Goal: Task Accomplishment & Management: Use online tool/utility

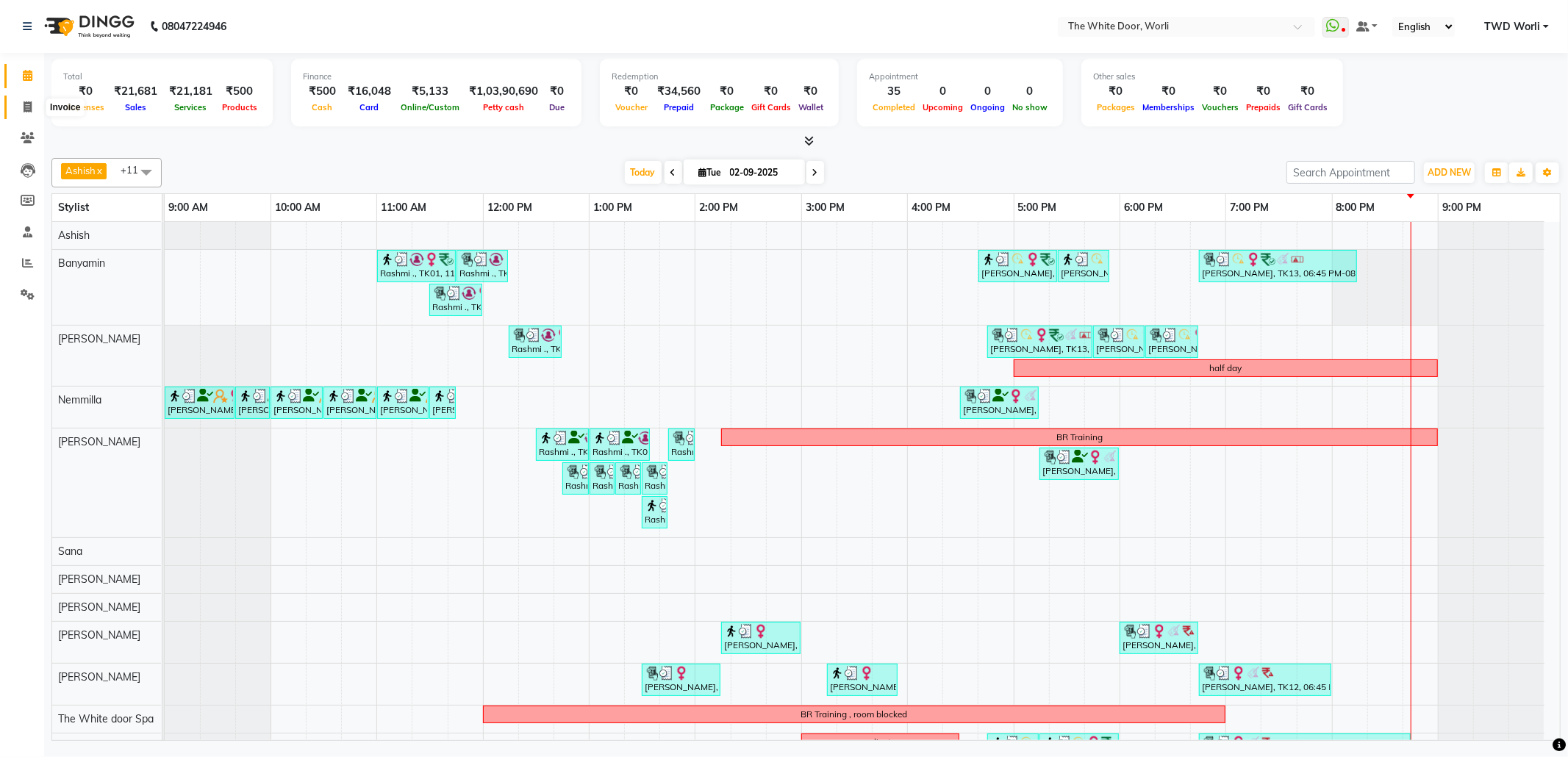
click at [27, 99] on span at bounding box center [27, 107] width 26 height 17
select select "service"
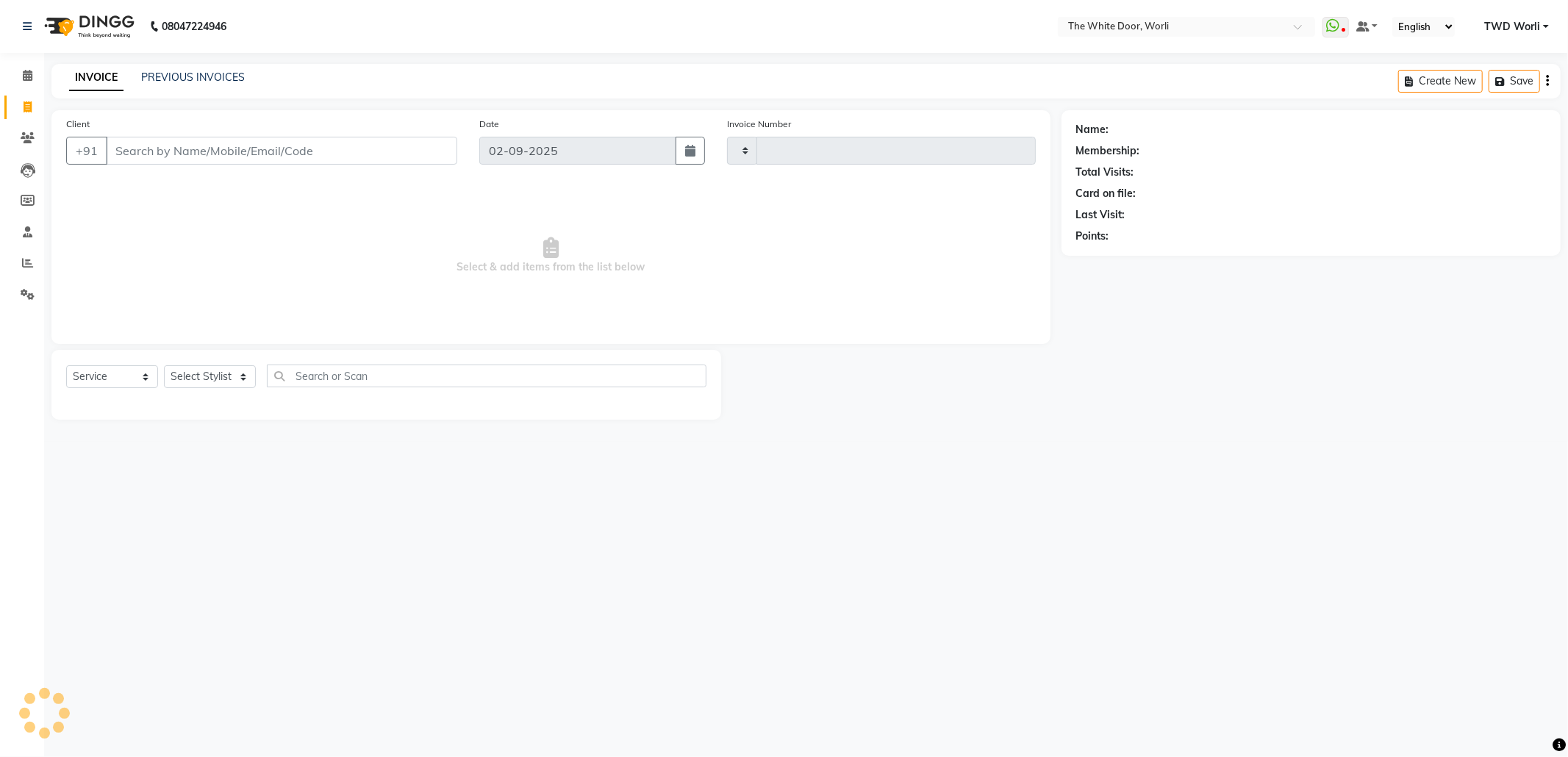
type input "1415"
select select "4027"
click at [210, 79] on link "PREVIOUS INVOICES" at bounding box center [193, 77] width 104 height 13
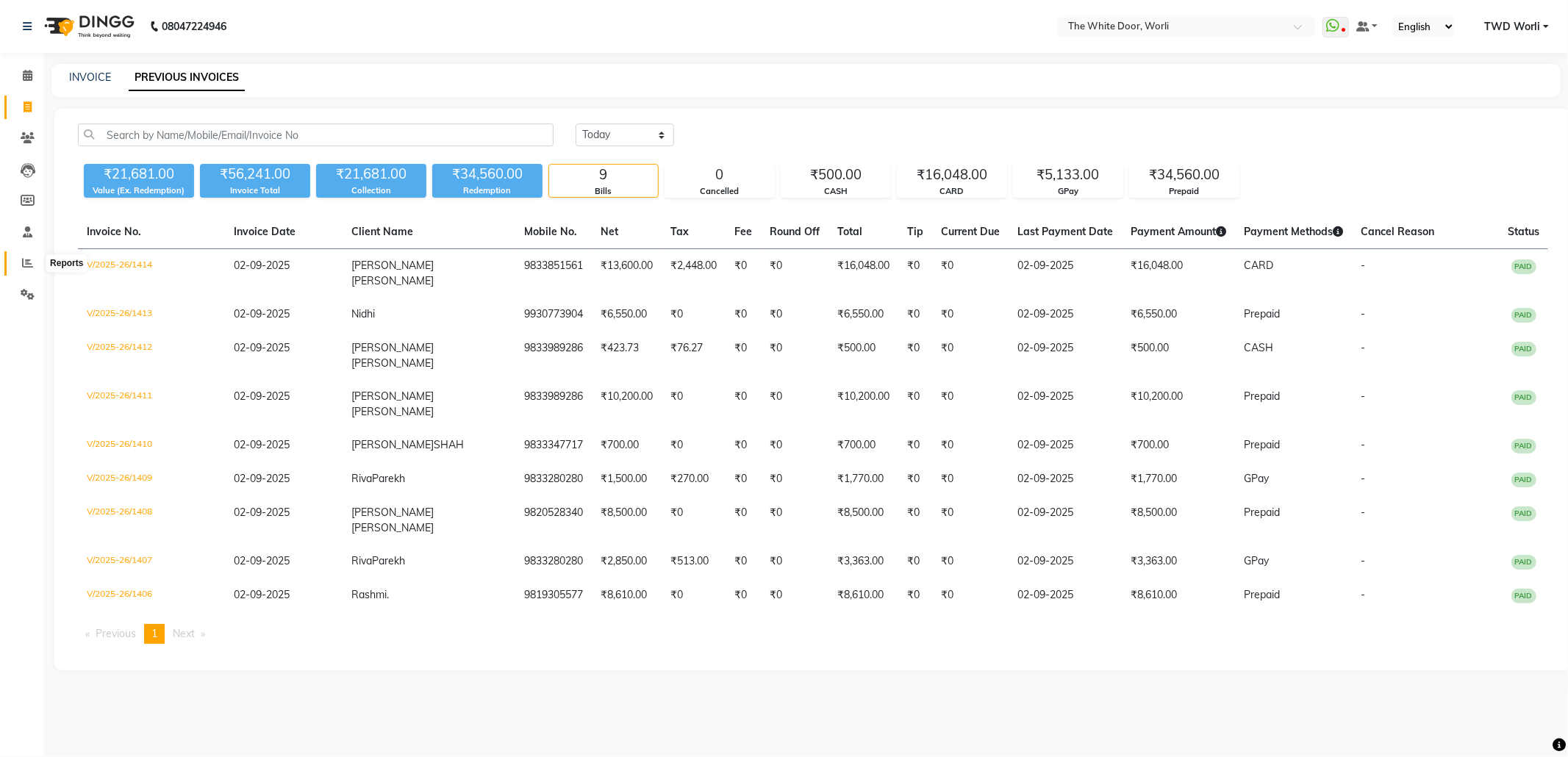
drag, startPoint x: 21, startPoint y: 263, endPoint x: 27, endPoint y: 234, distance: 29.6
click at [22, 262] on icon at bounding box center [27, 262] width 11 height 11
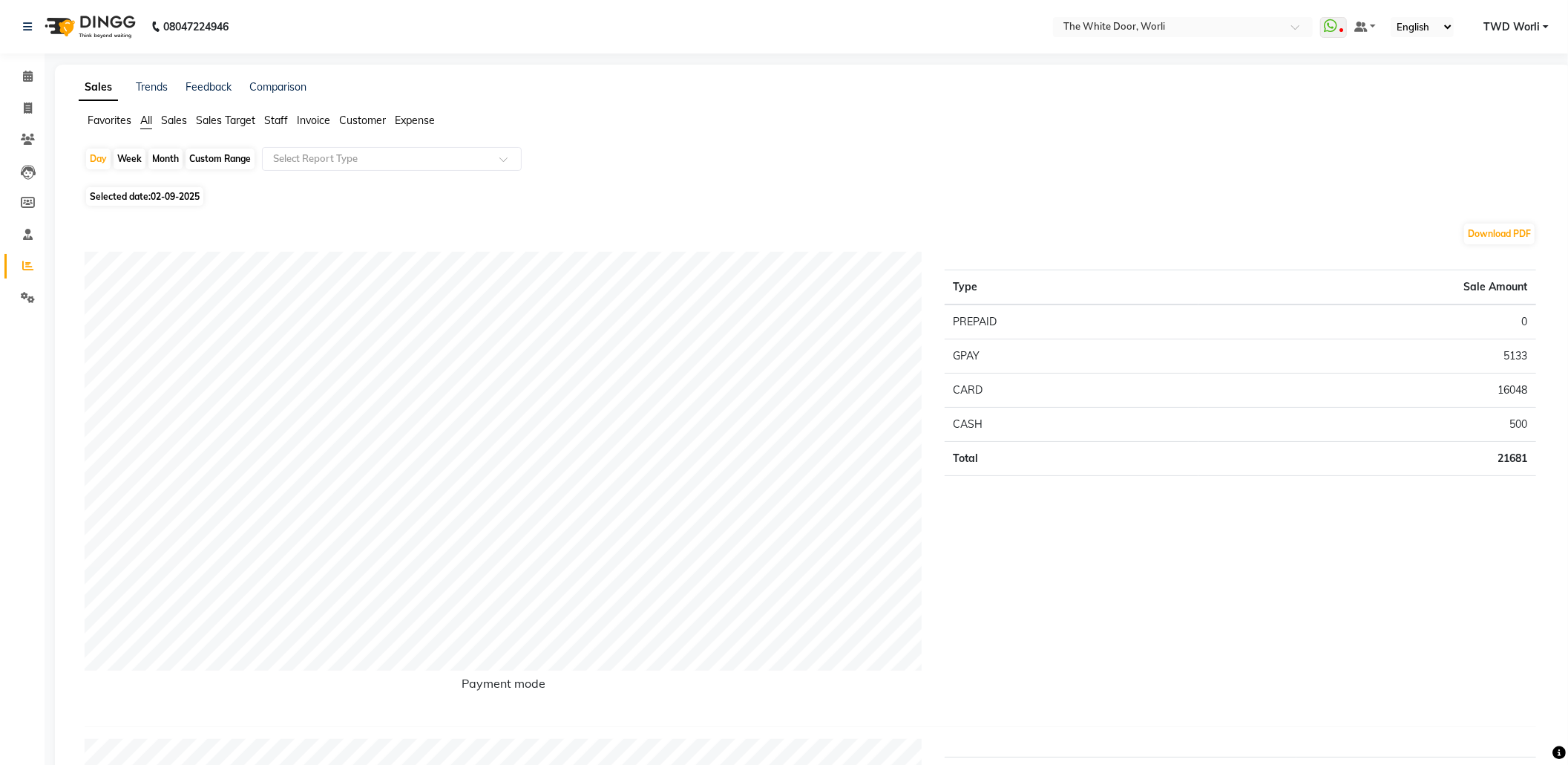
click at [174, 123] on span "Sales" at bounding box center [174, 121] width 26 height 13
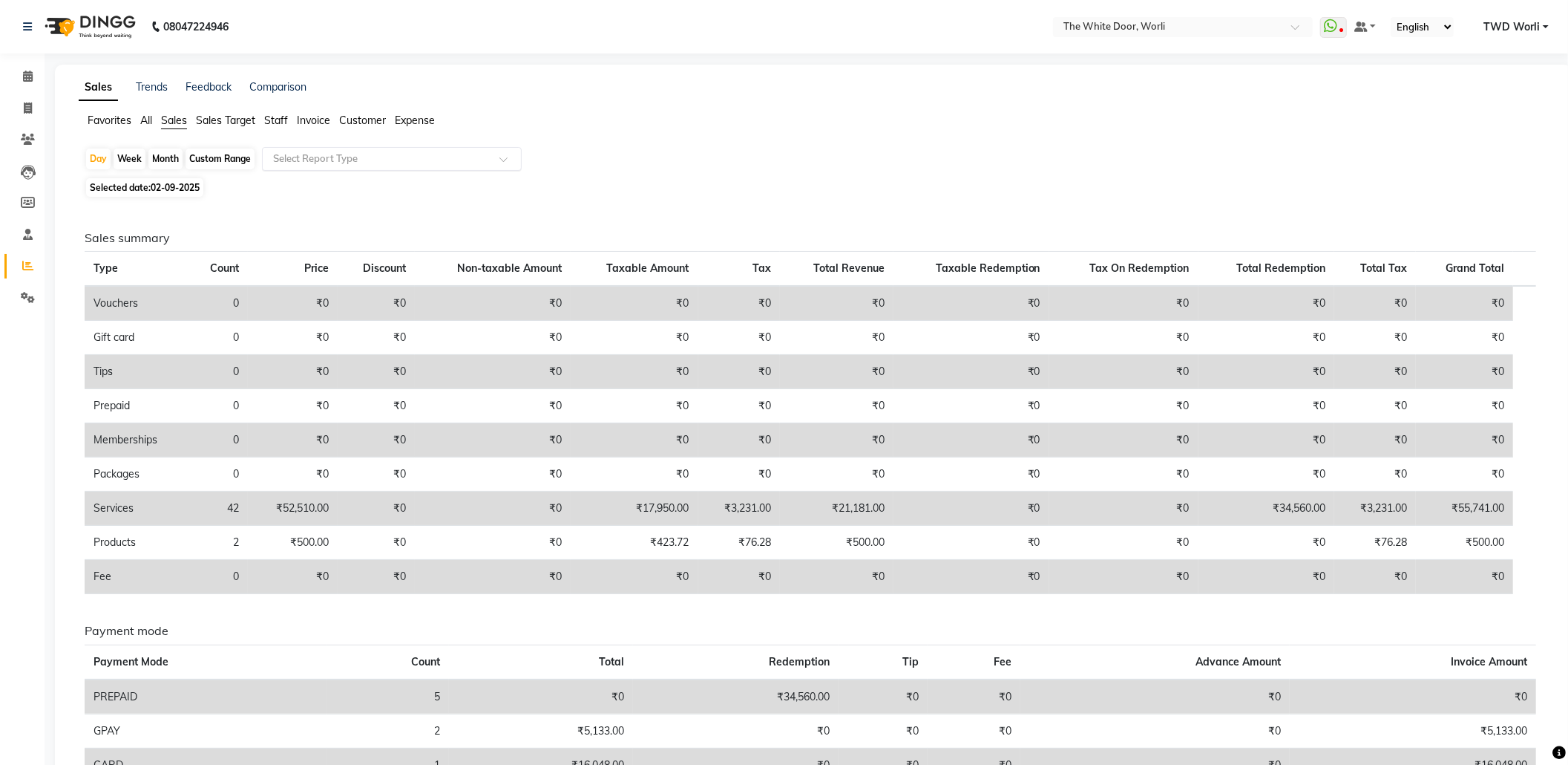
click at [328, 162] on input "text" at bounding box center [377, 159] width 214 height 15
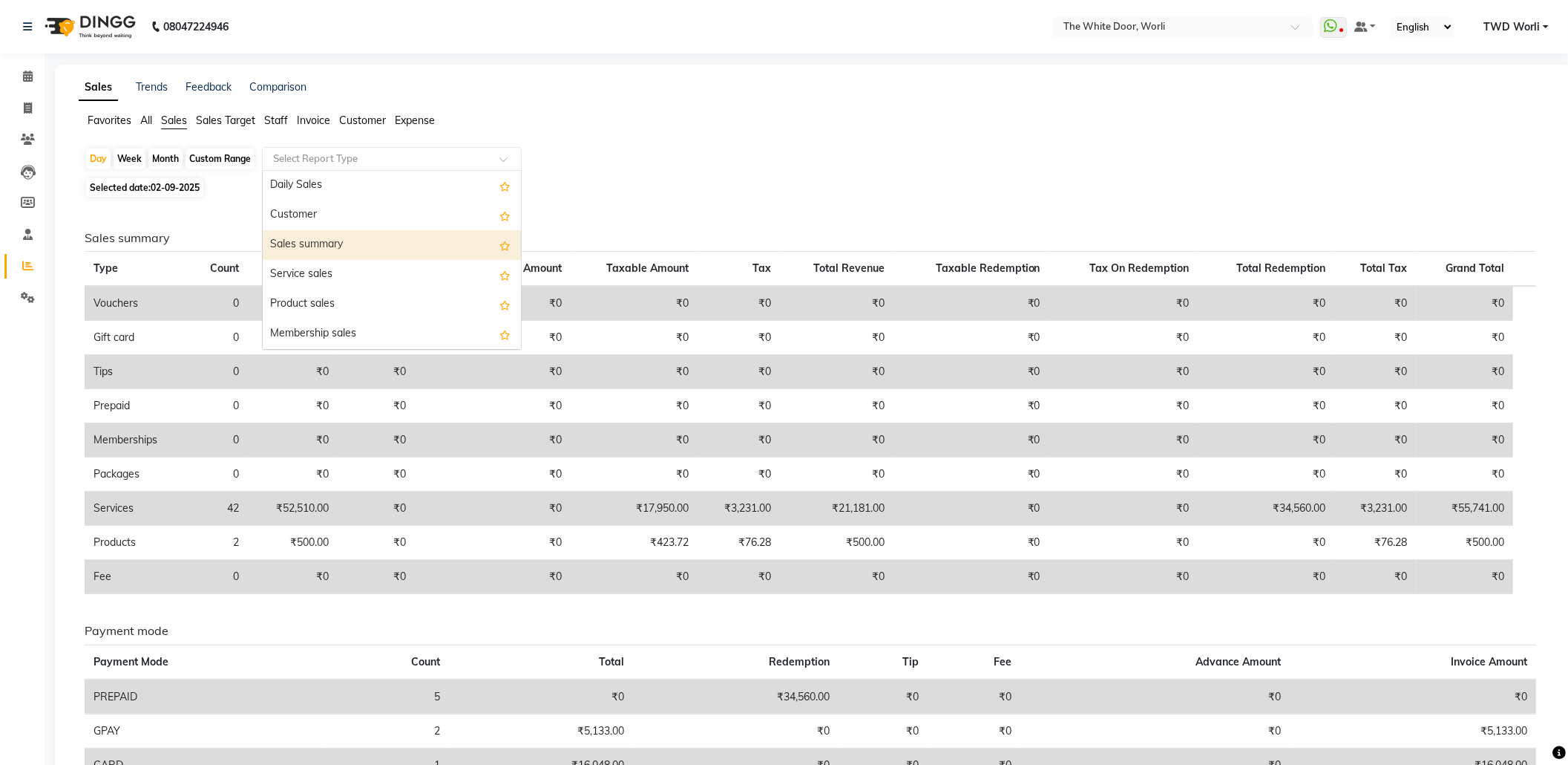
click at [319, 235] on div "Sales summary" at bounding box center [391, 246] width 258 height 30
select select "full_report"
select select "csv"
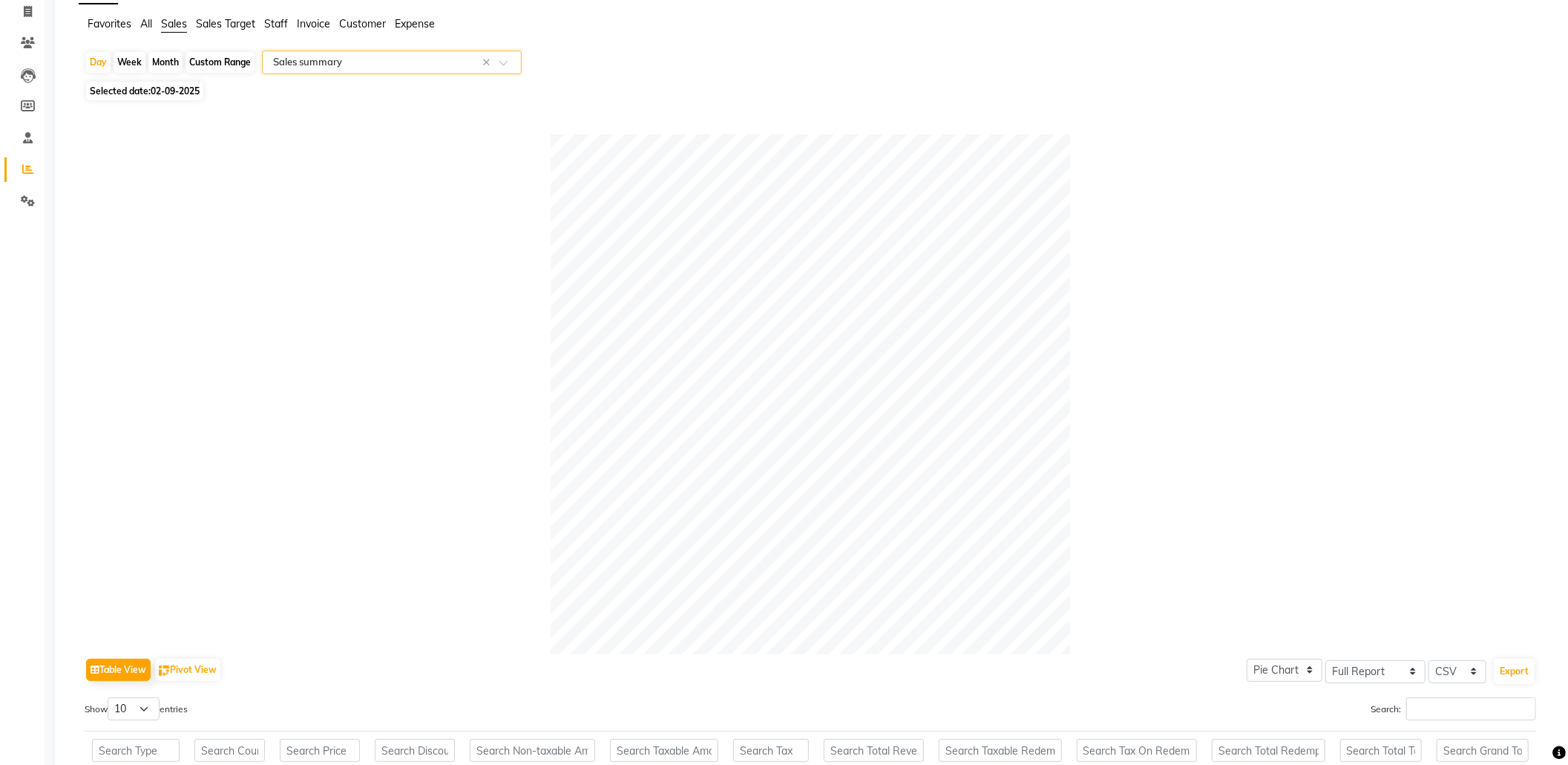
scroll to position [16, 0]
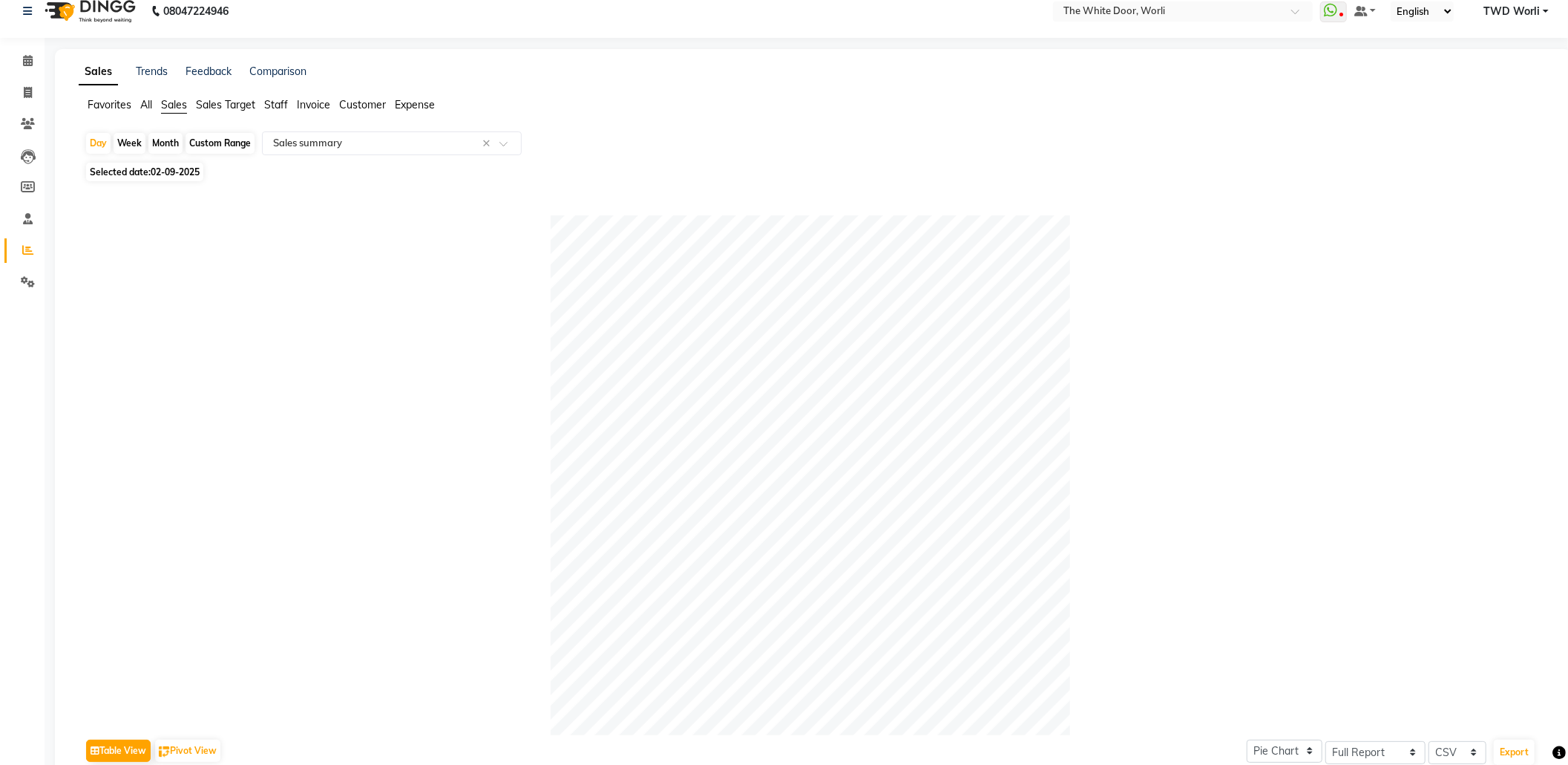
click at [236, 140] on div "Custom Range" at bounding box center [220, 144] width 69 height 21
select select "9"
select select "2025"
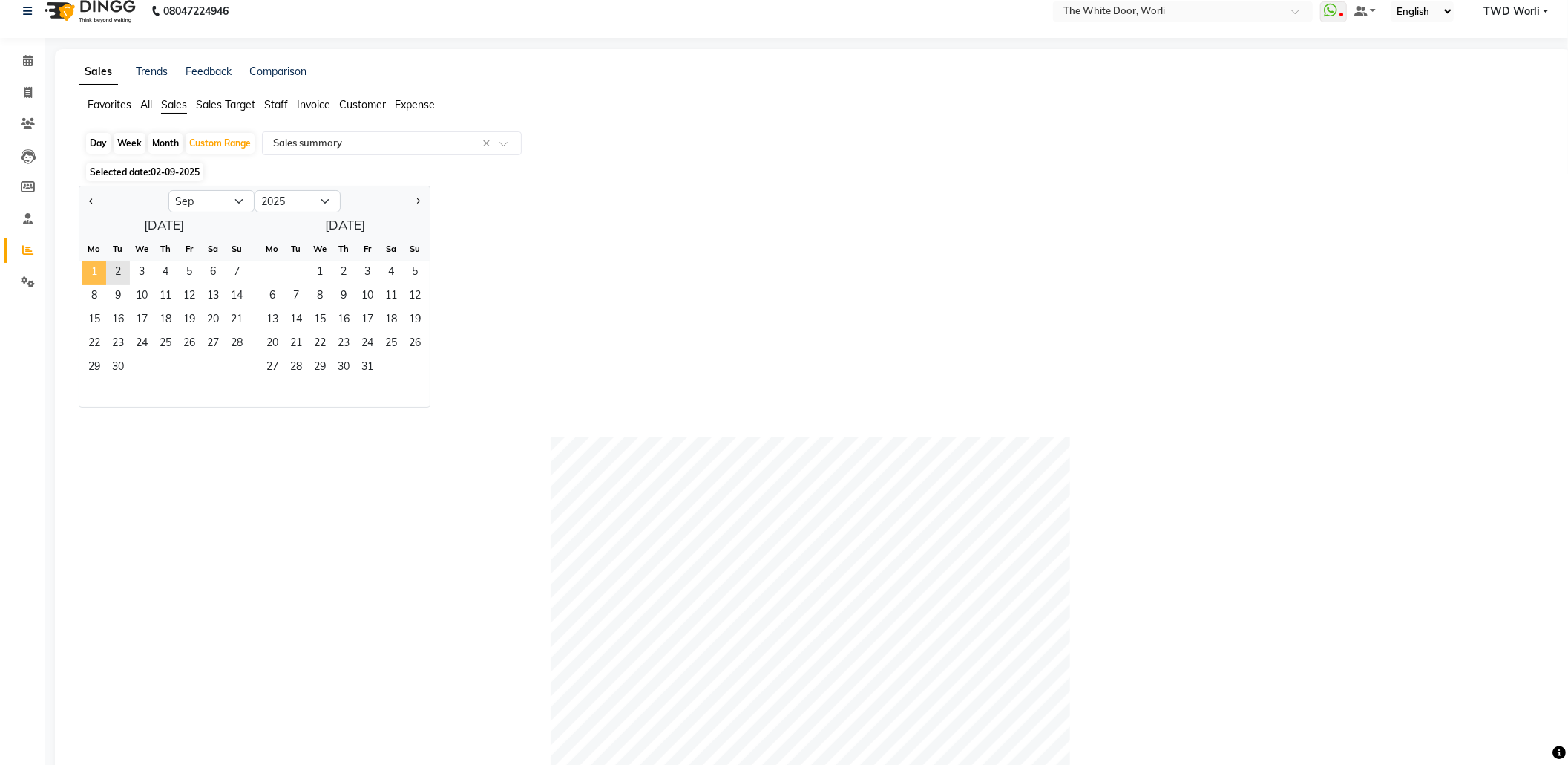
click at [99, 272] on span "1" at bounding box center [94, 273] width 24 height 24
drag, startPoint x: 126, startPoint y: 362, endPoint x: 126, endPoint y: 348, distance: 14.0
click at [126, 363] on span "30" at bounding box center [118, 368] width 24 height 24
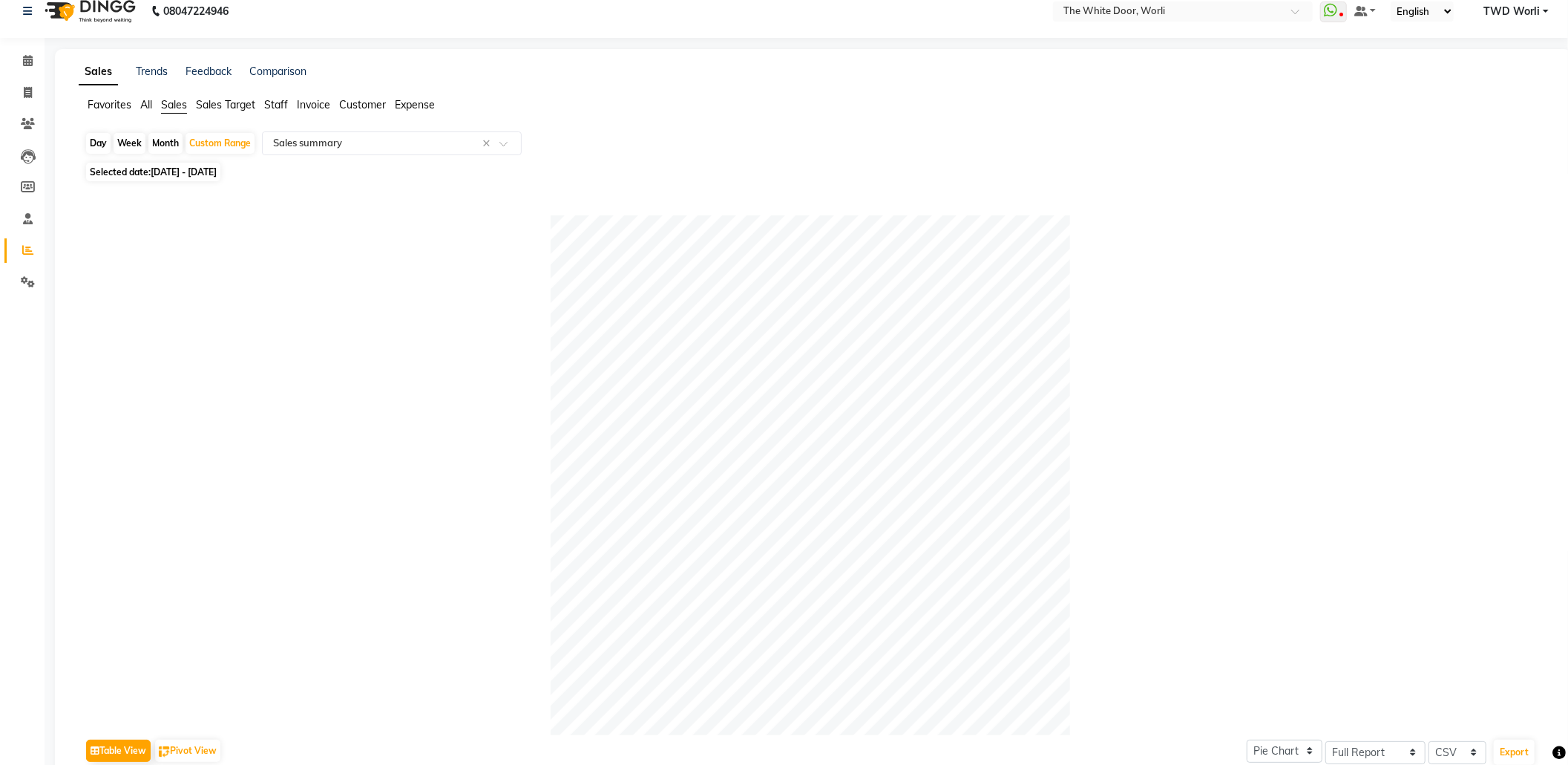
click at [90, 141] on div "Day" at bounding box center [98, 144] width 25 height 21
select select "9"
select select "2025"
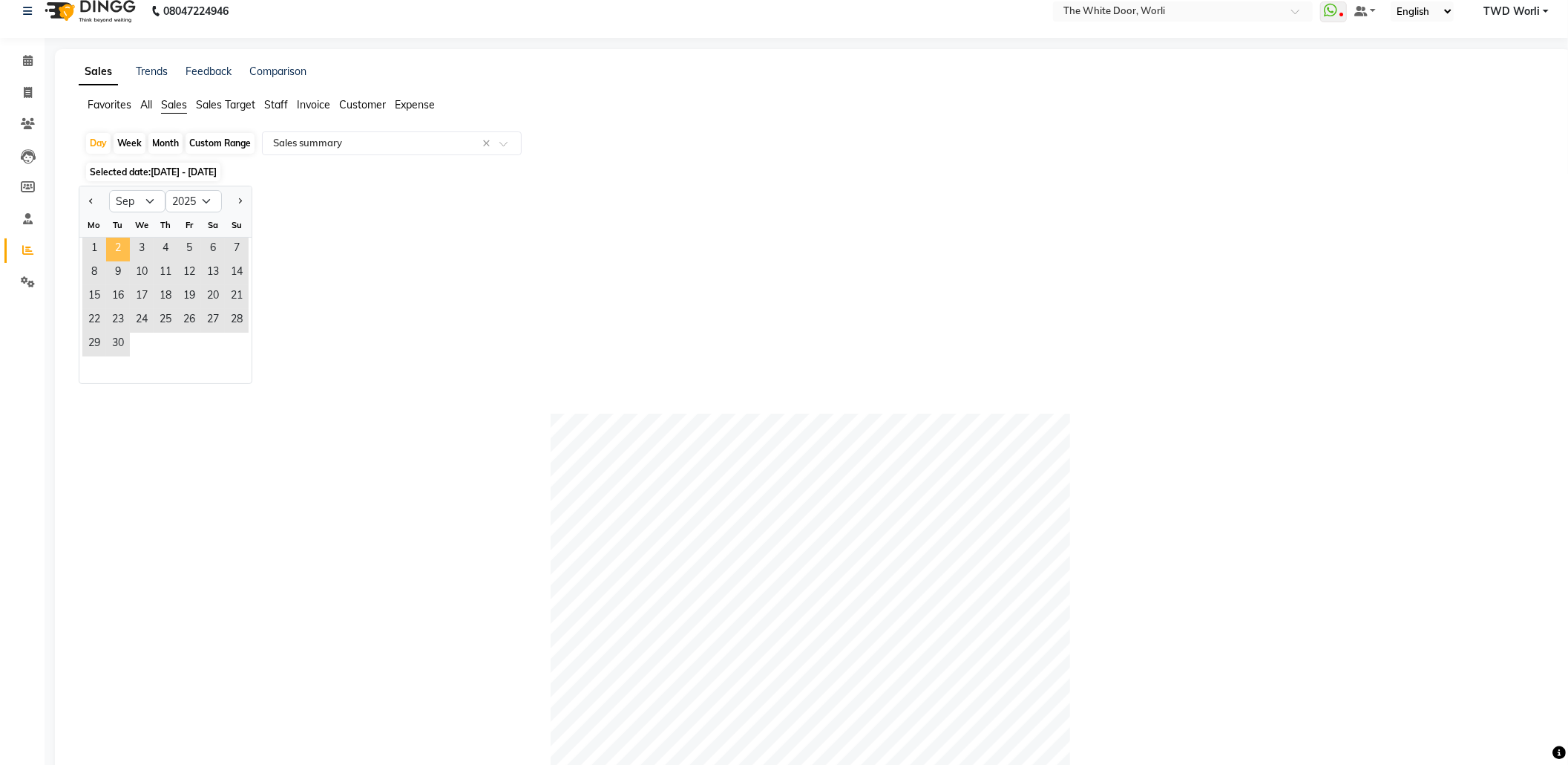
click at [108, 245] on span "2" at bounding box center [118, 249] width 24 height 24
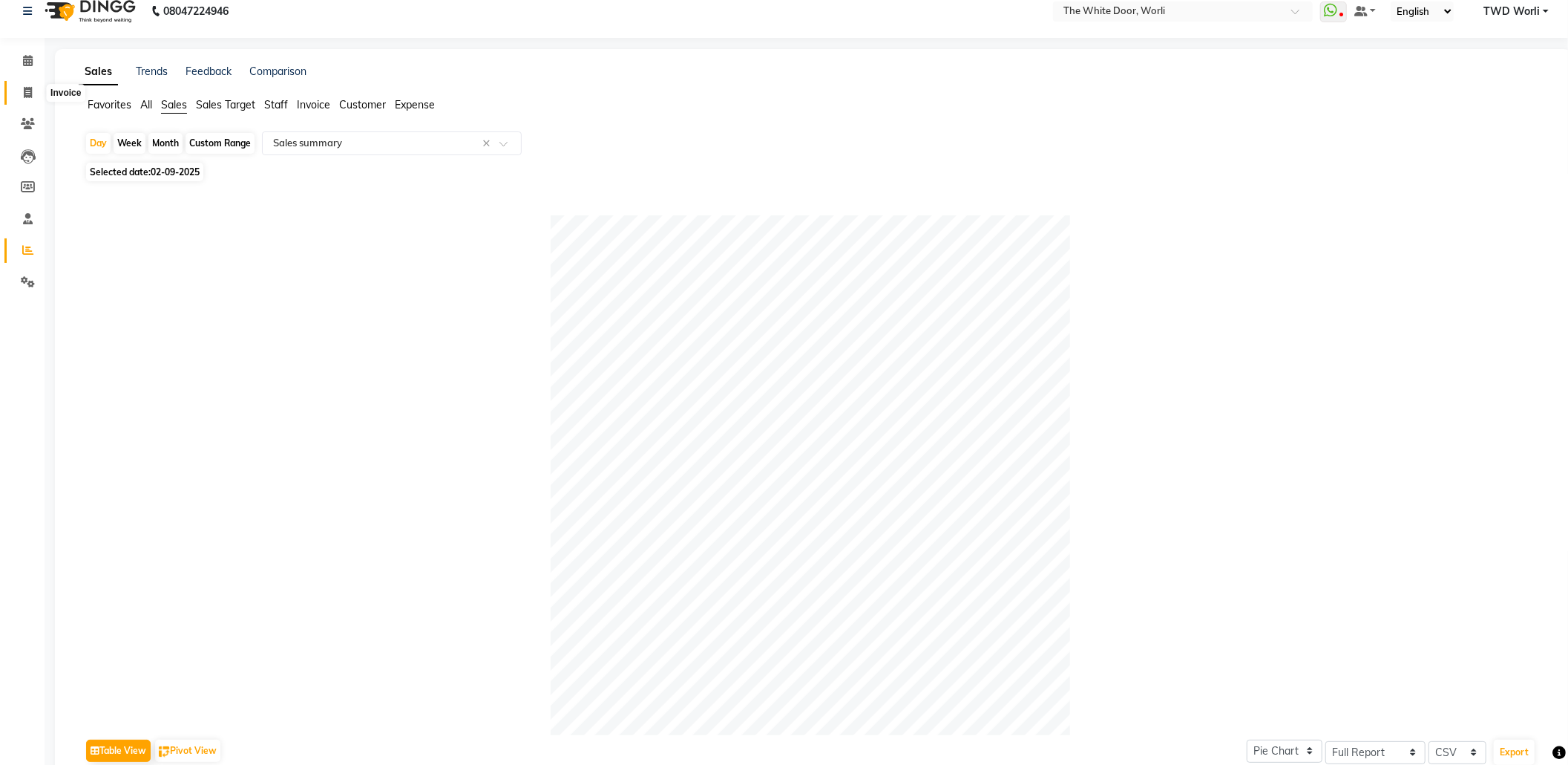
click at [27, 87] on icon at bounding box center [28, 92] width 8 height 11
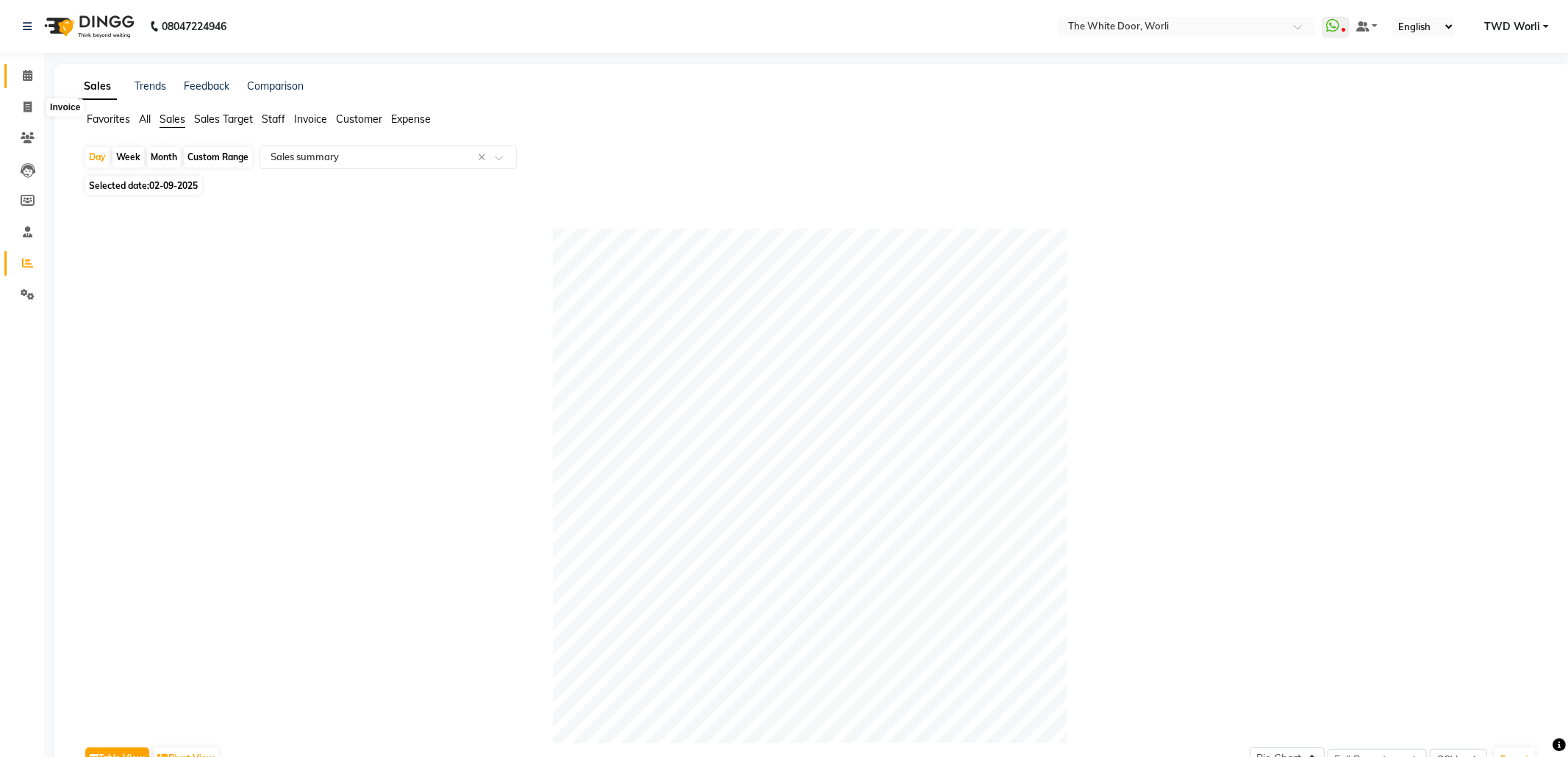
select select "service"
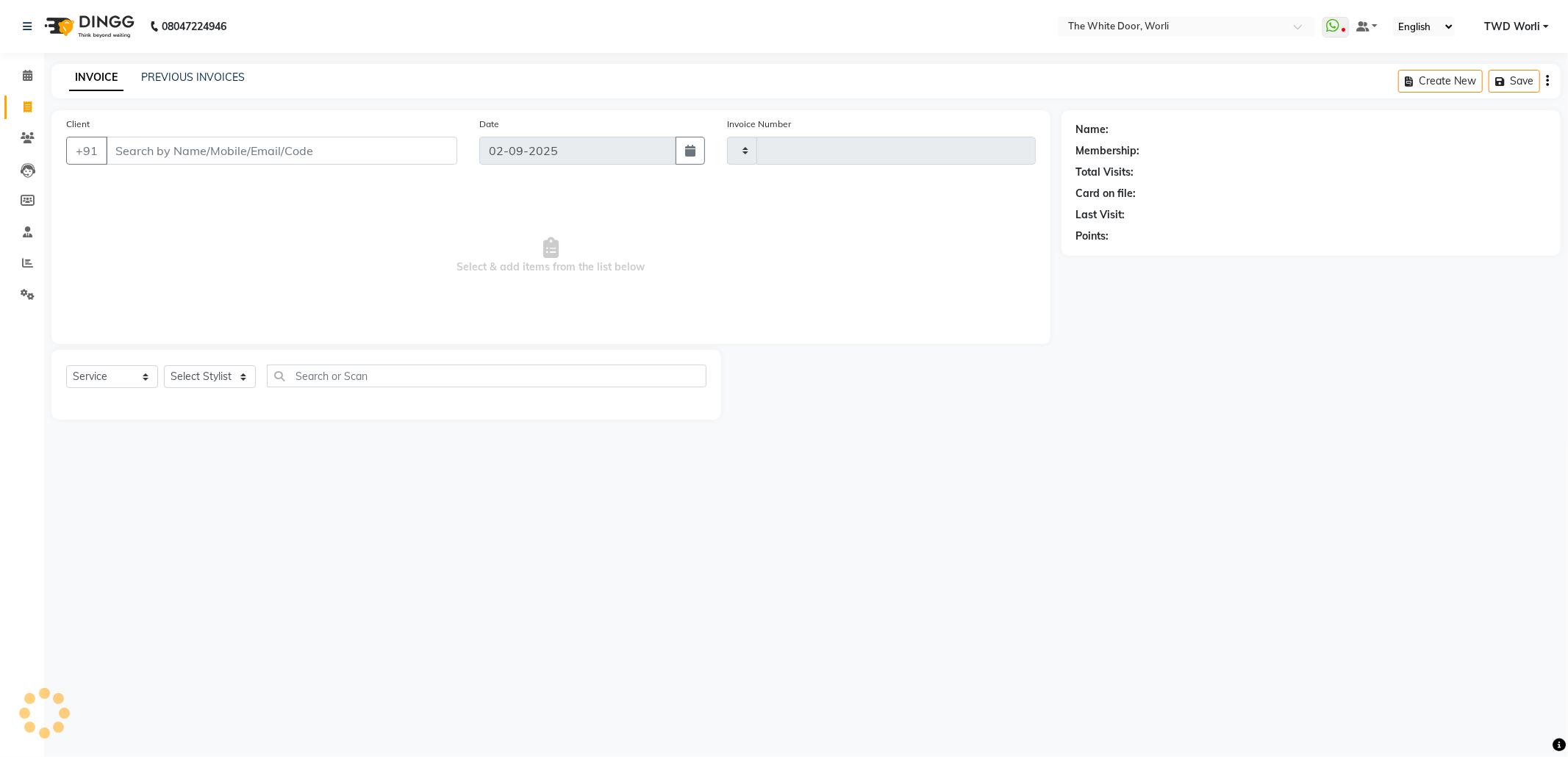
type input "1415"
select select "4027"
click at [227, 70] on link "PREVIOUS INVOICES" at bounding box center [193, 77] width 104 height 13
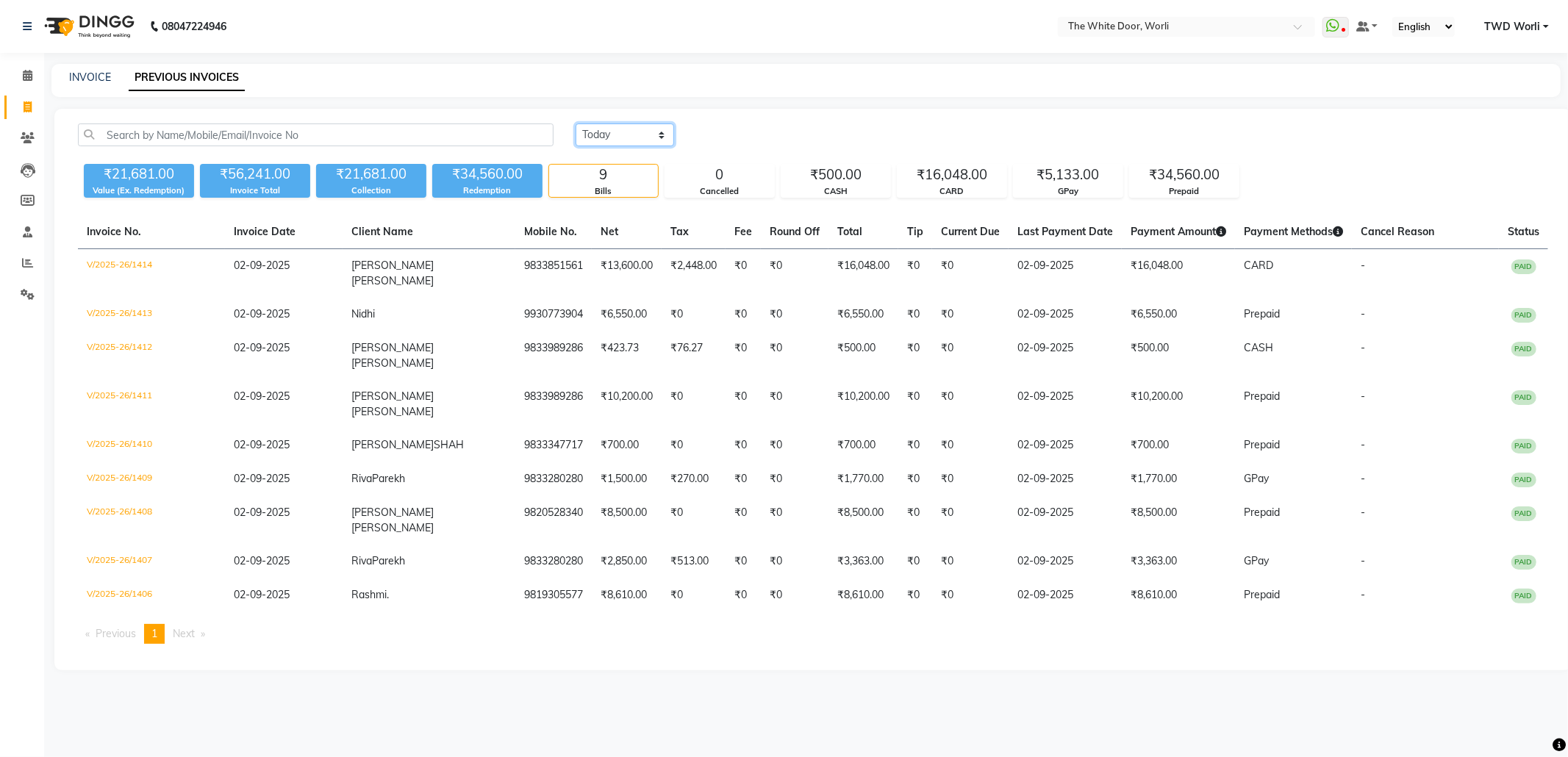
drag, startPoint x: 594, startPoint y: 130, endPoint x: 599, endPoint y: 141, distance: 12.1
click at [595, 130] on select "Today Yesterday Custom Range" at bounding box center [625, 135] width 99 height 23
select select "range"
click at [576, 124] on select "Today Yesterday Custom Range" at bounding box center [625, 135] width 99 height 23
click at [739, 136] on input "02-09-2025" at bounding box center [745, 136] width 103 height 21
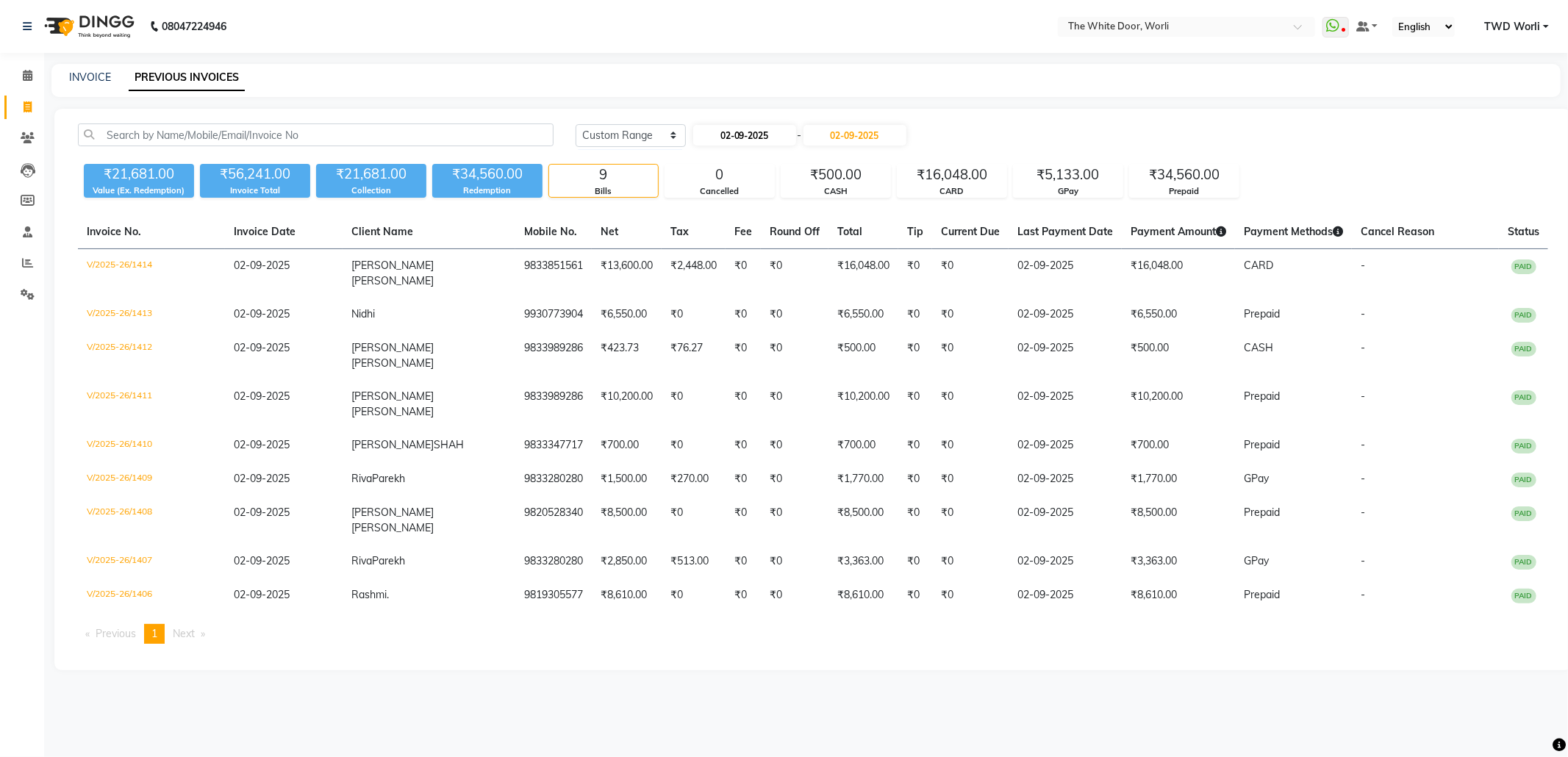
select select "9"
select select "2025"
drag, startPoint x: 711, startPoint y: 215, endPoint x: 711, endPoint y: 203, distance: 12.0
click at [709, 215] on div "1" at bounding box center [708, 210] width 24 height 24
type input "[DATE]"
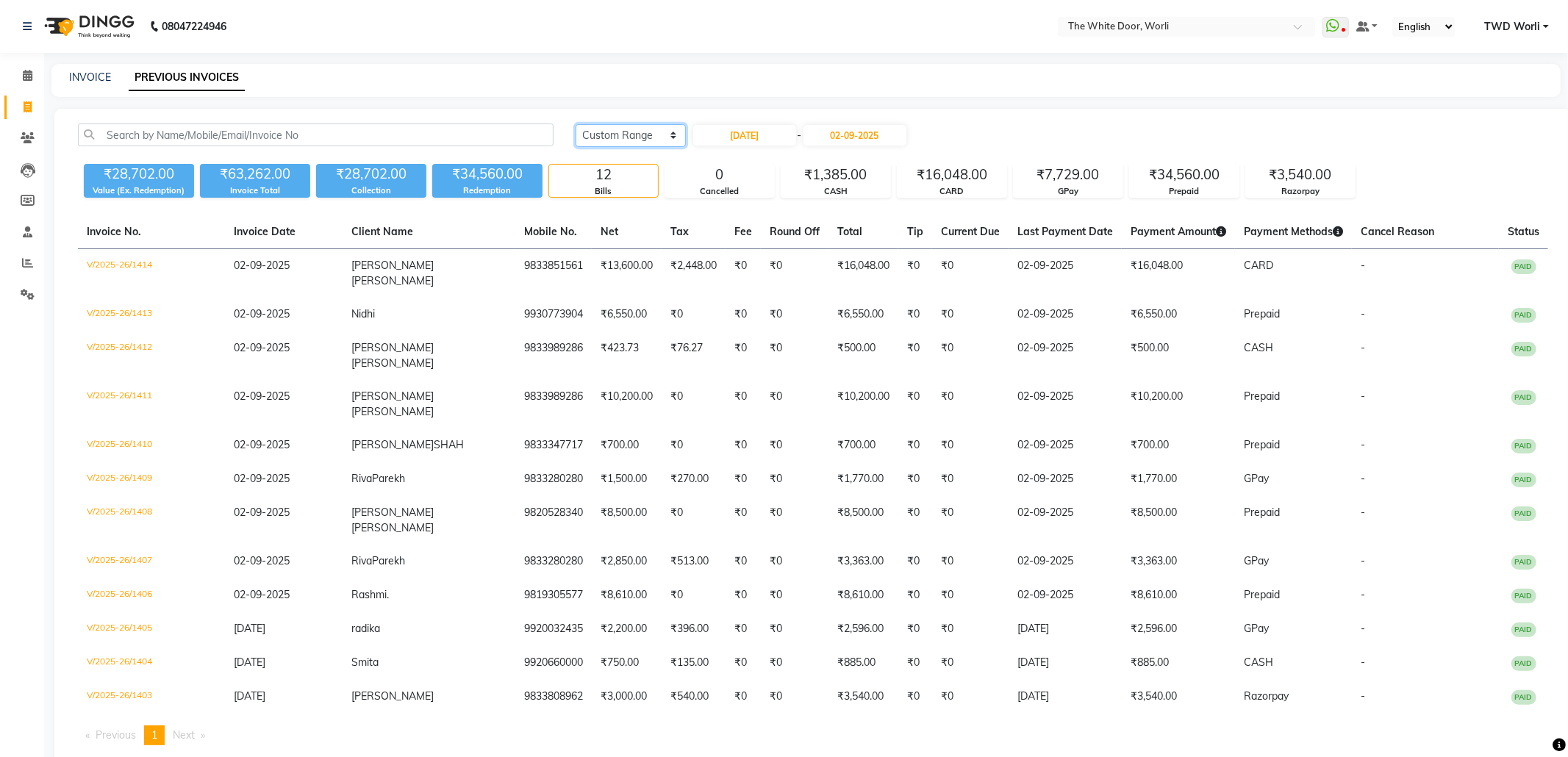
drag, startPoint x: 629, startPoint y: 128, endPoint x: 628, endPoint y: 144, distance: 16.0
click at [629, 128] on select "Today Yesterday Custom Range" at bounding box center [631, 136] width 110 height 23
select select "yesterday"
click at [576, 124] on select "Today Yesterday Custom Range" at bounding box center [631, 136] width 110 height 23
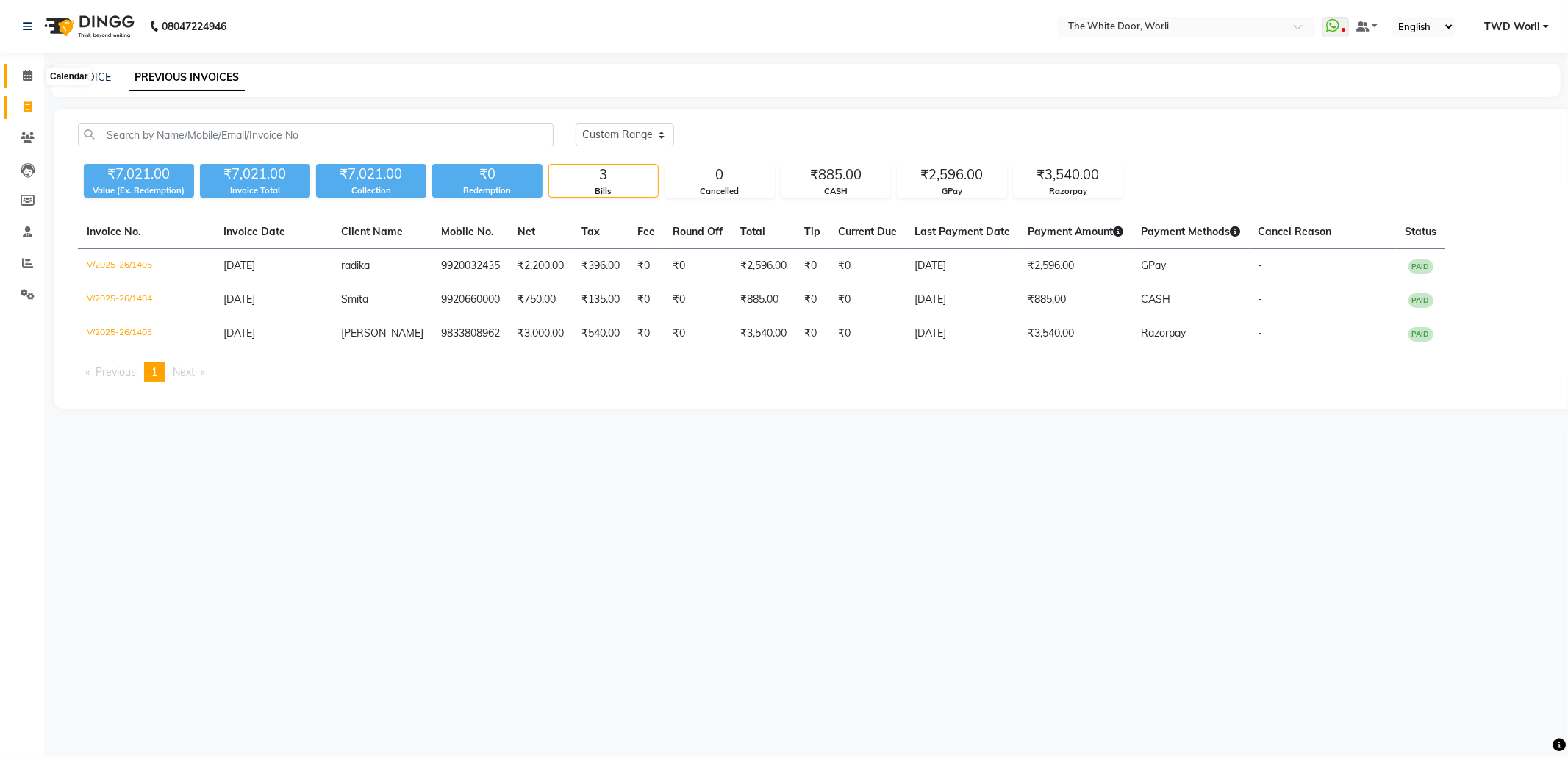
click at [24, 74] on icon at bounding box center [27, 75] width 10 height 11
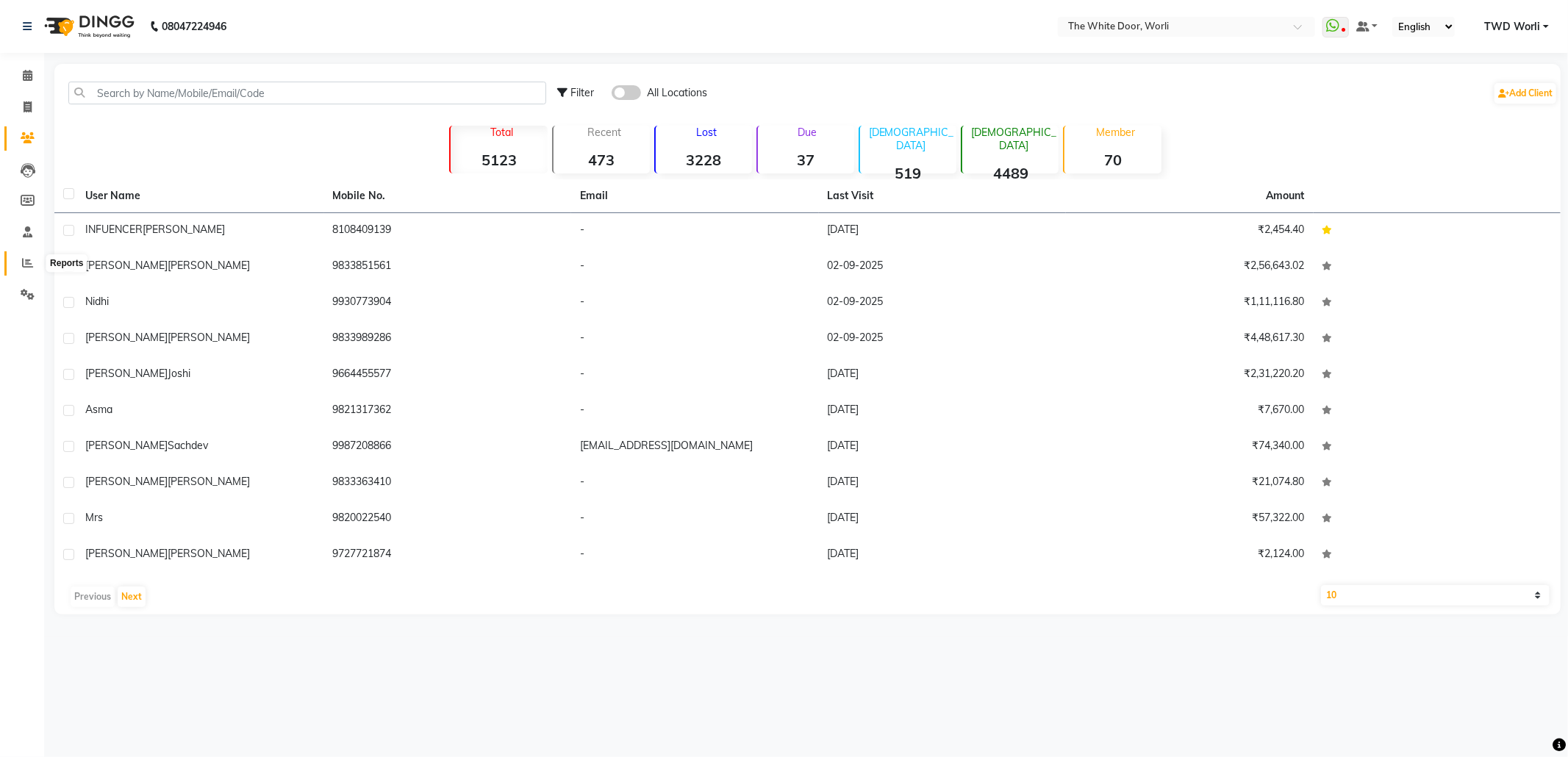
click at [28, 260] on icon at bounding box center [27, 262] width 11 height 11
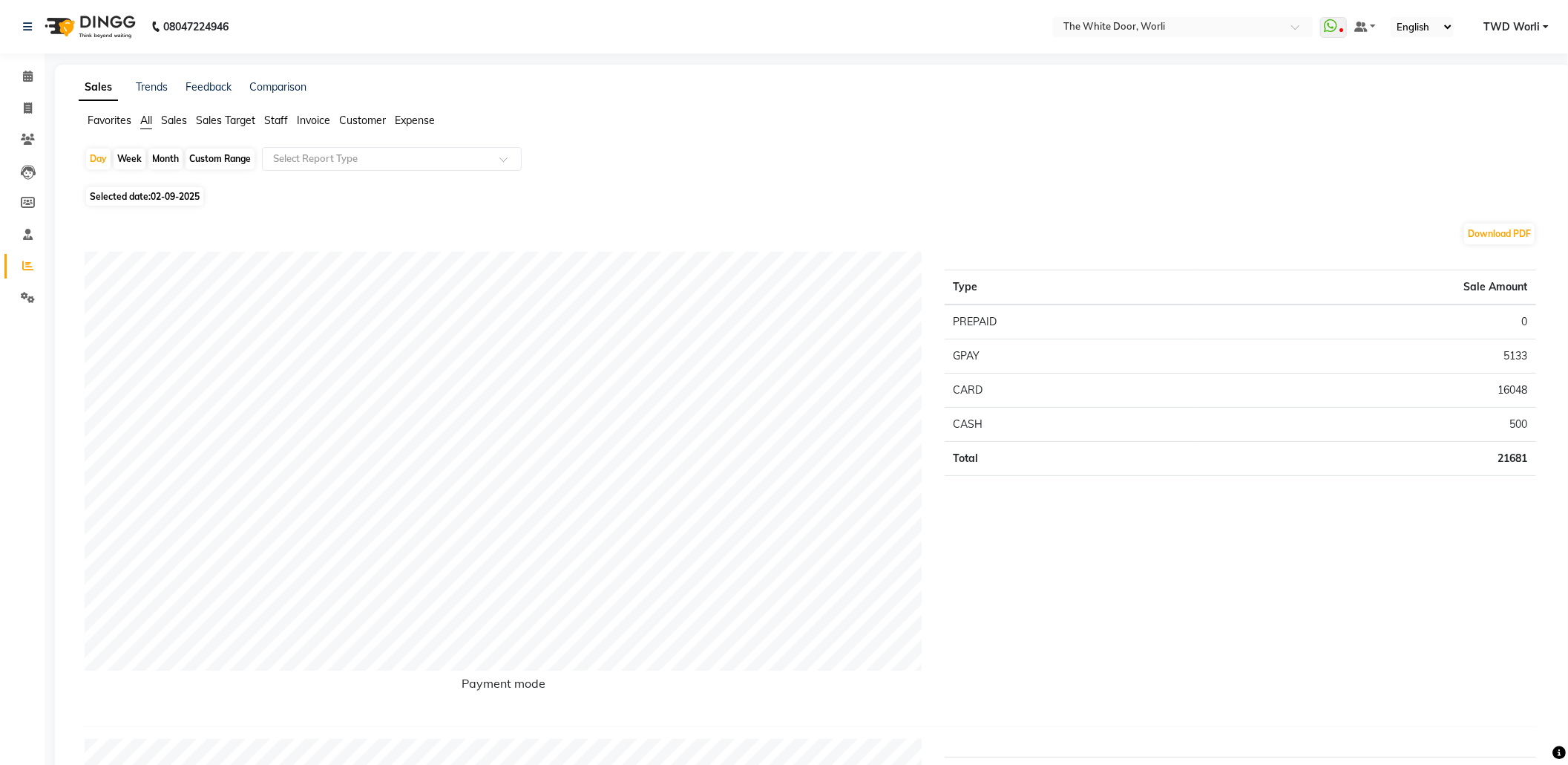
click at [278, 119] on span "Staff" at bounding box center [276, 121] width 24 height 13
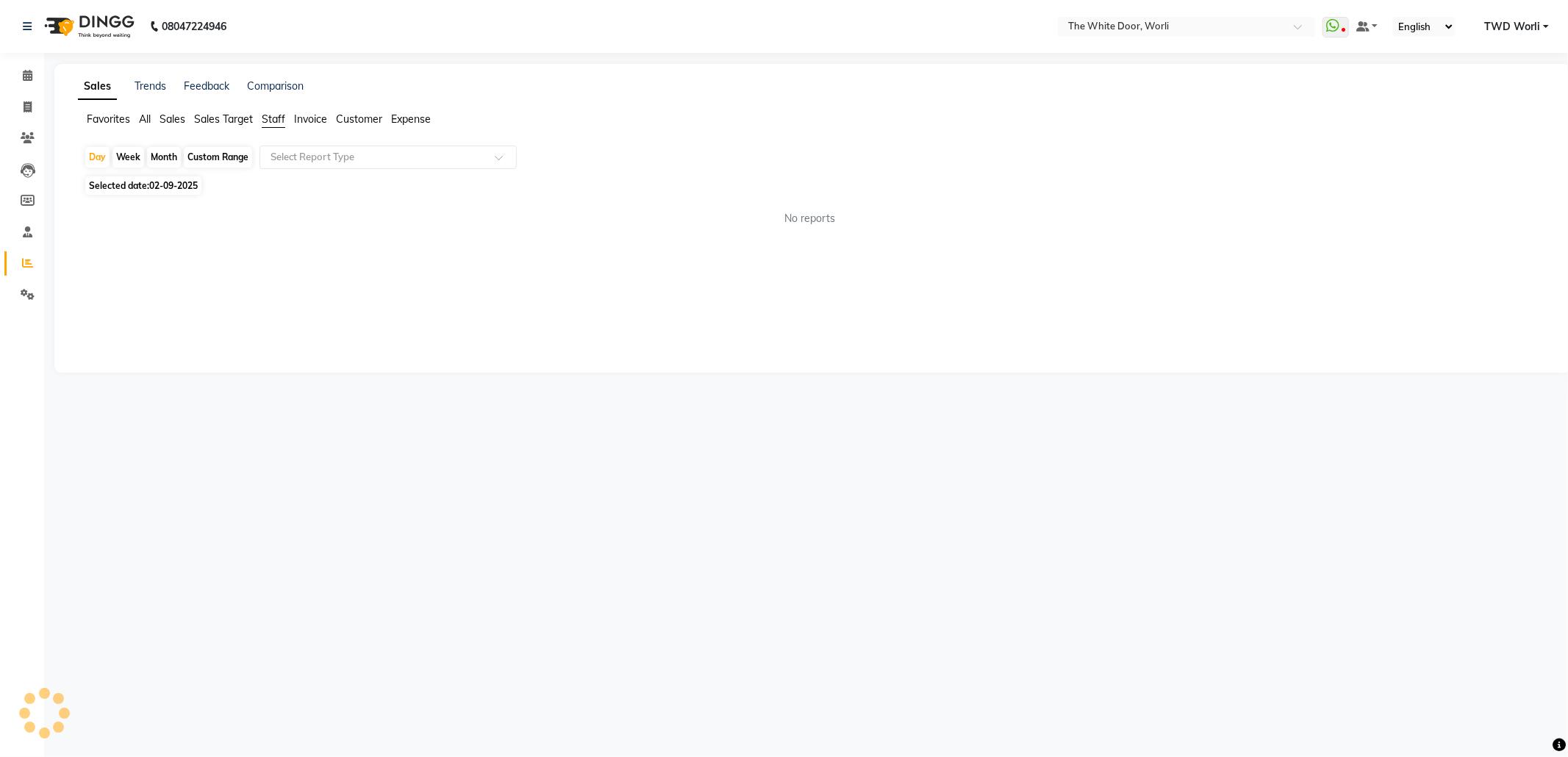
click at [222, 154] on div "Custom Range" at bounding box center [218, 157] width 68 height 21
select select "9"
select select "2025"
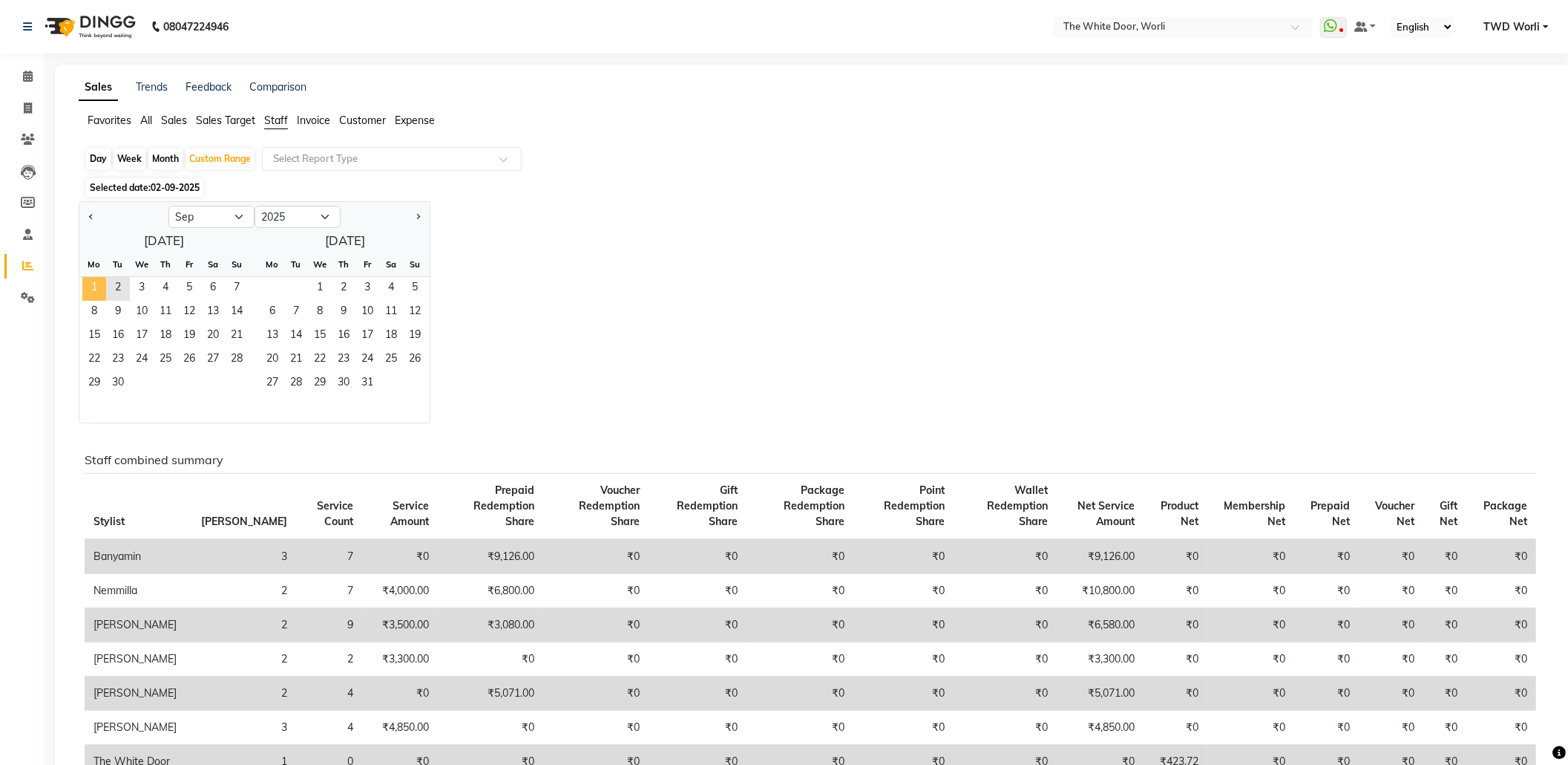
click at [98, 287] on span "1" at bounding box center [94, 289] width 24 height 24
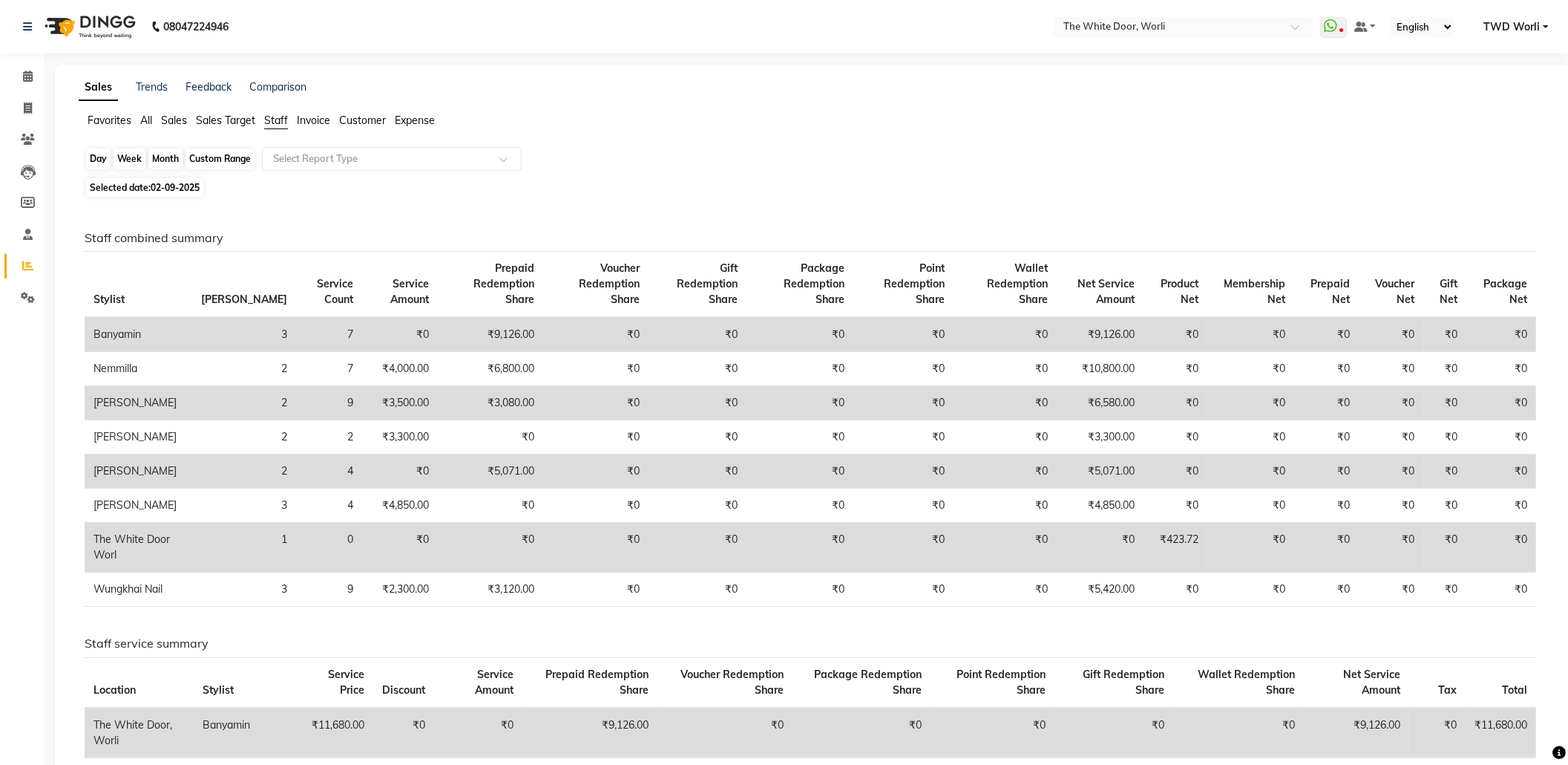
click at [215, 154] on div "Custom Range" at bounding box center [220, 159] width 69 height 21
select select "9"
select select "2025"
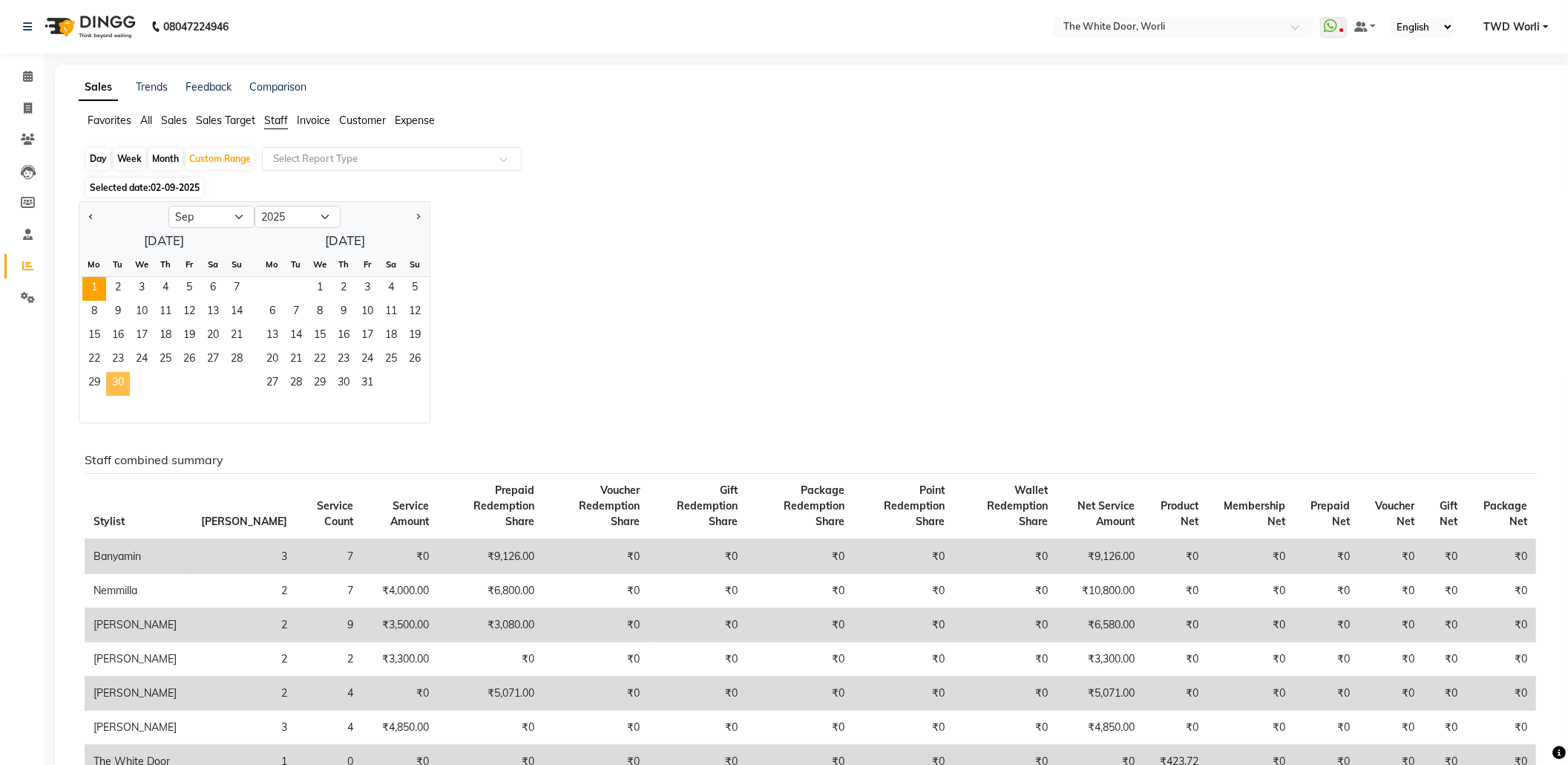
click at [122, 377] on span "30" at bounding box center [118, 384] width 24 height 24
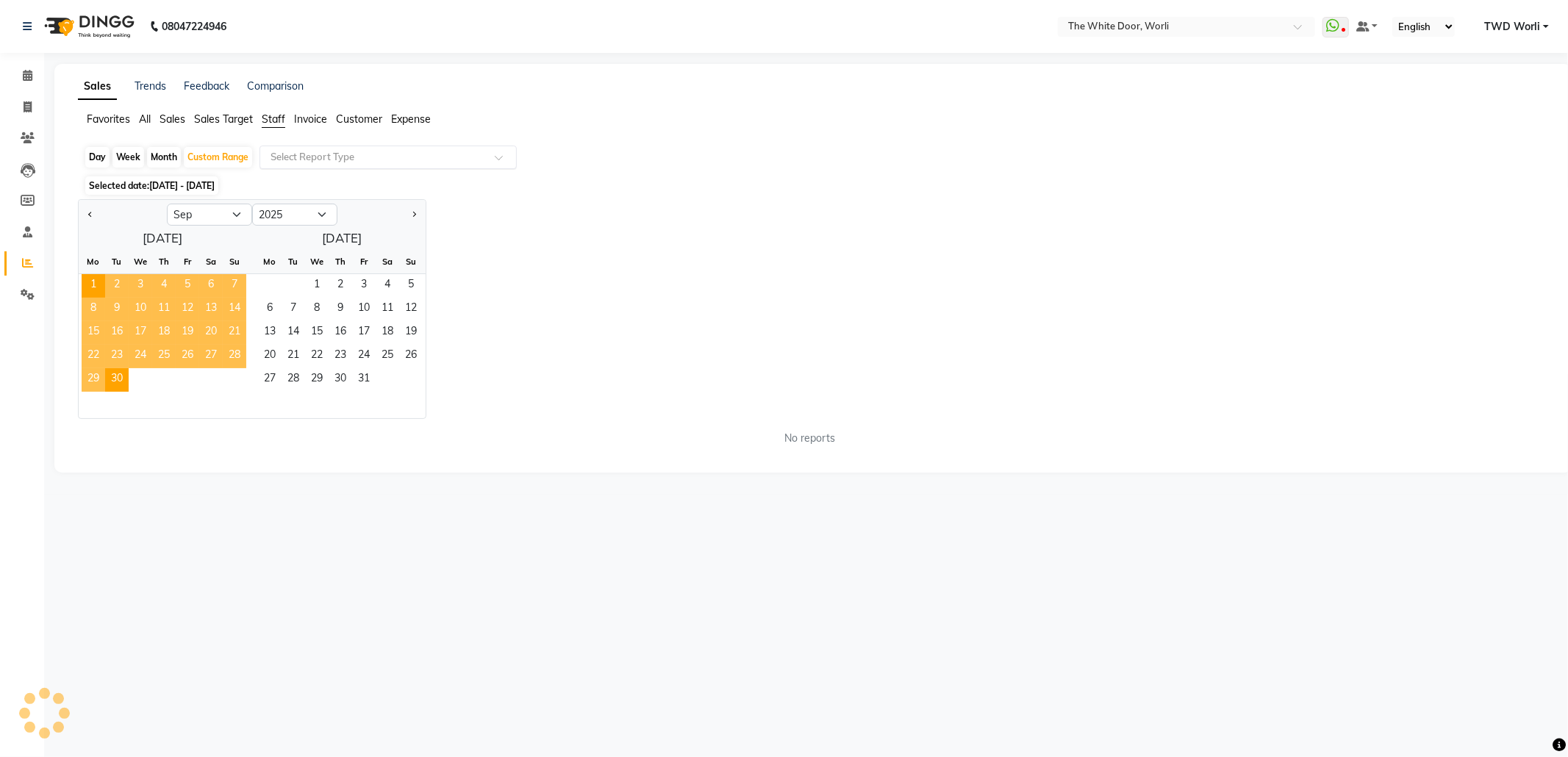
click at [329, 156] on input "text" at bounding box center [373, 157] width 212 height 15
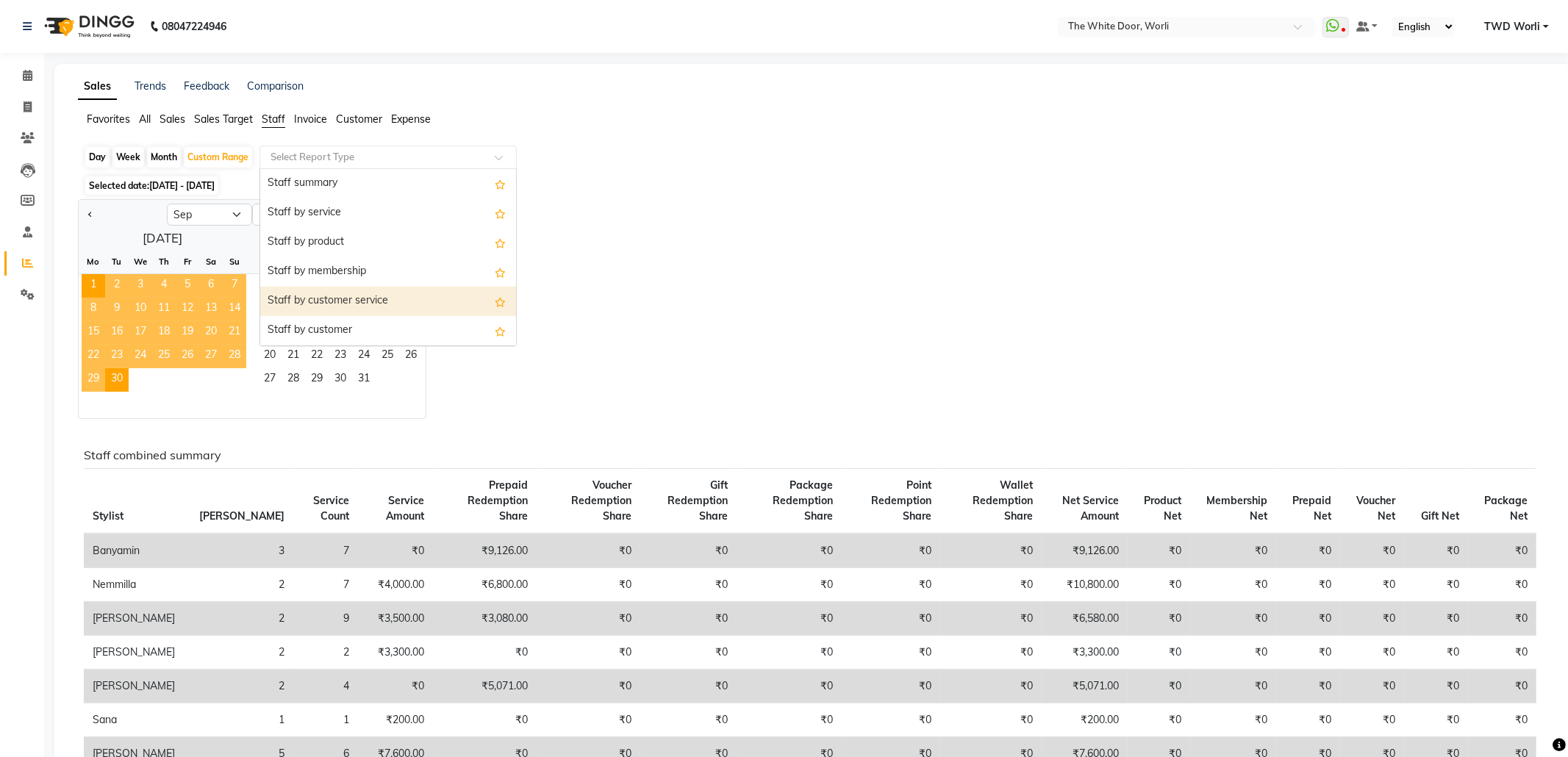
scroll to position [196, 0]
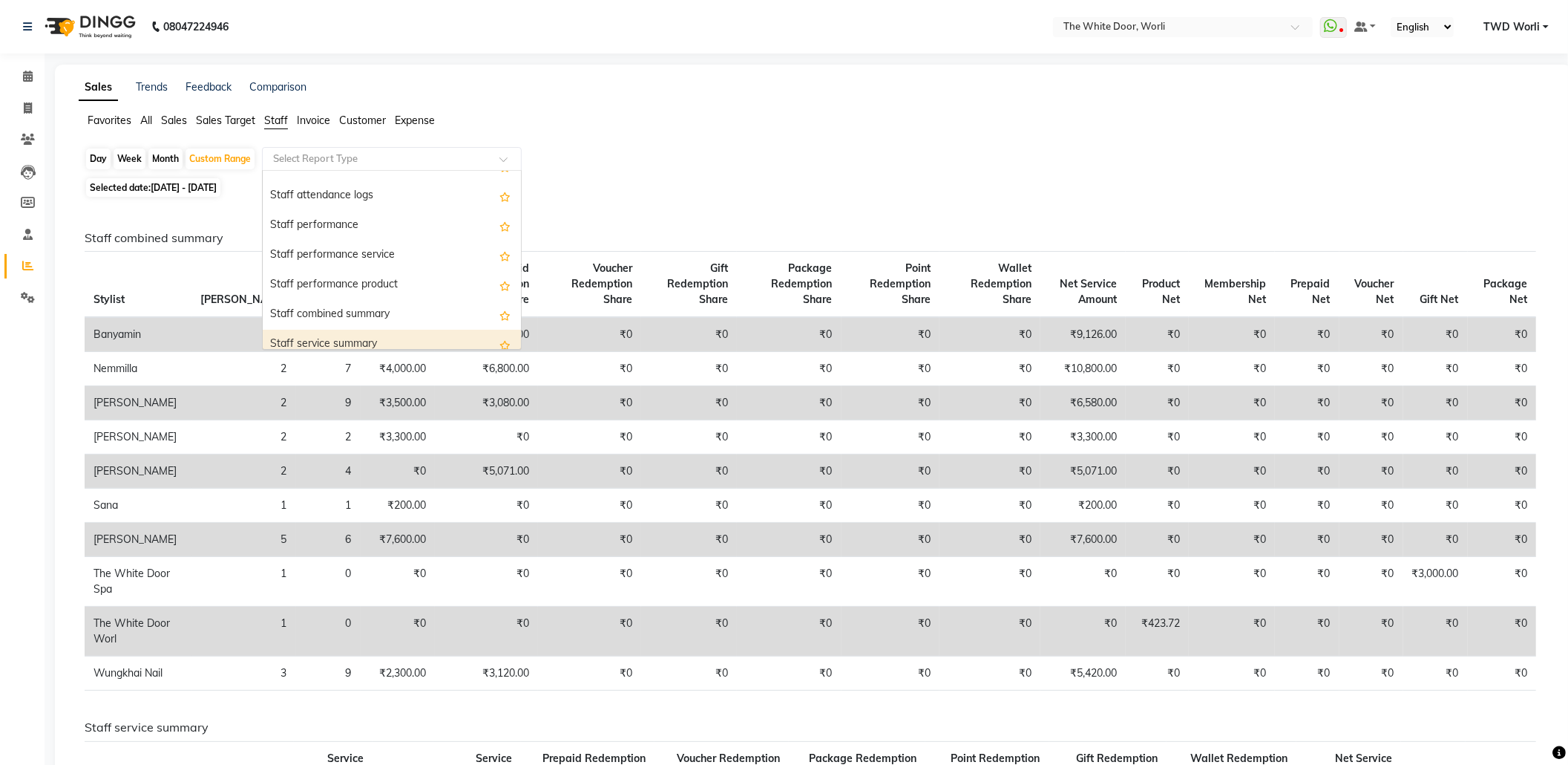
click at [334, 335] on div "Staff service summary" at bounding box center [391, 345] width 258 height 30
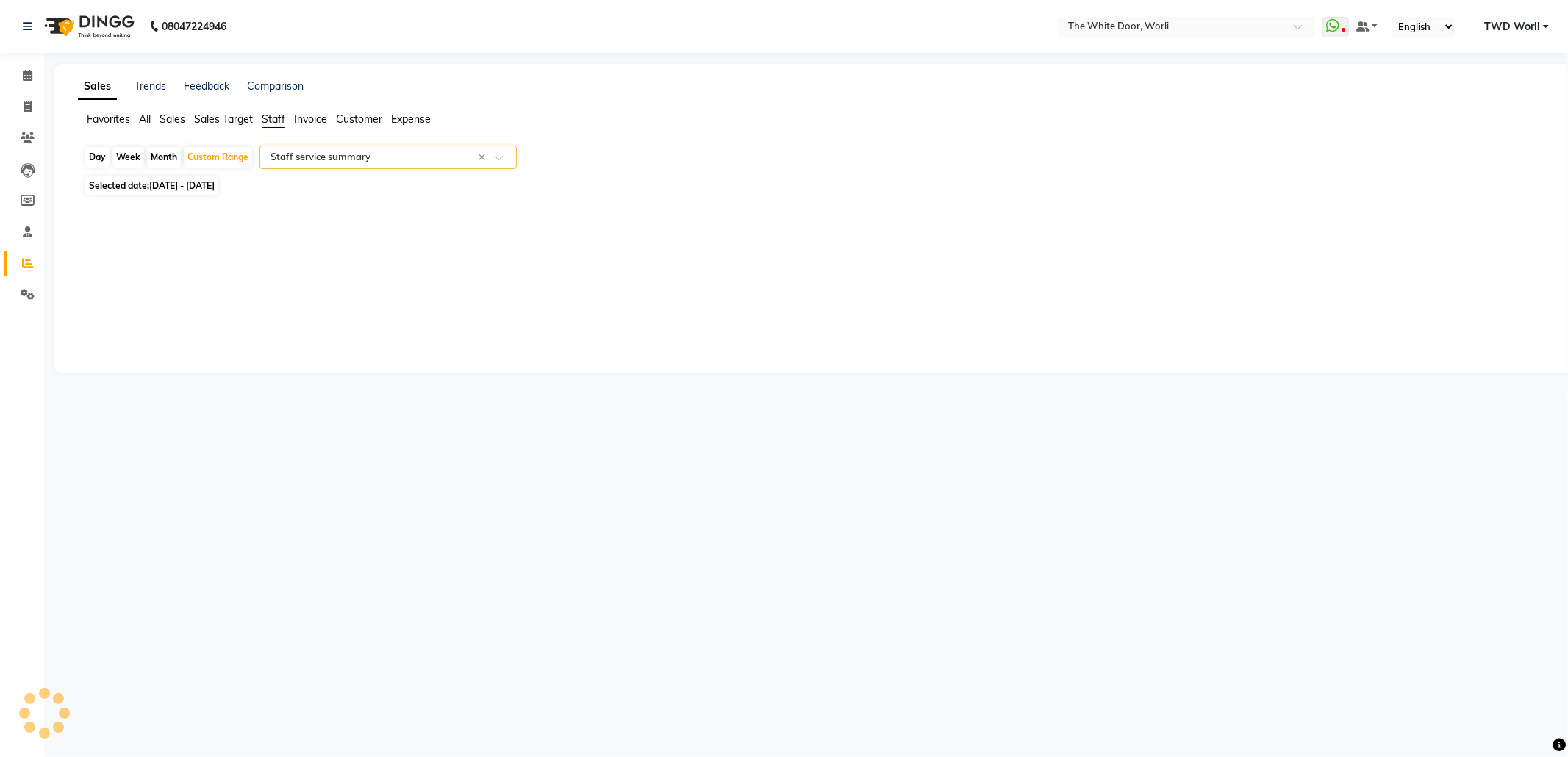
select select "full_report"
select select "csv"
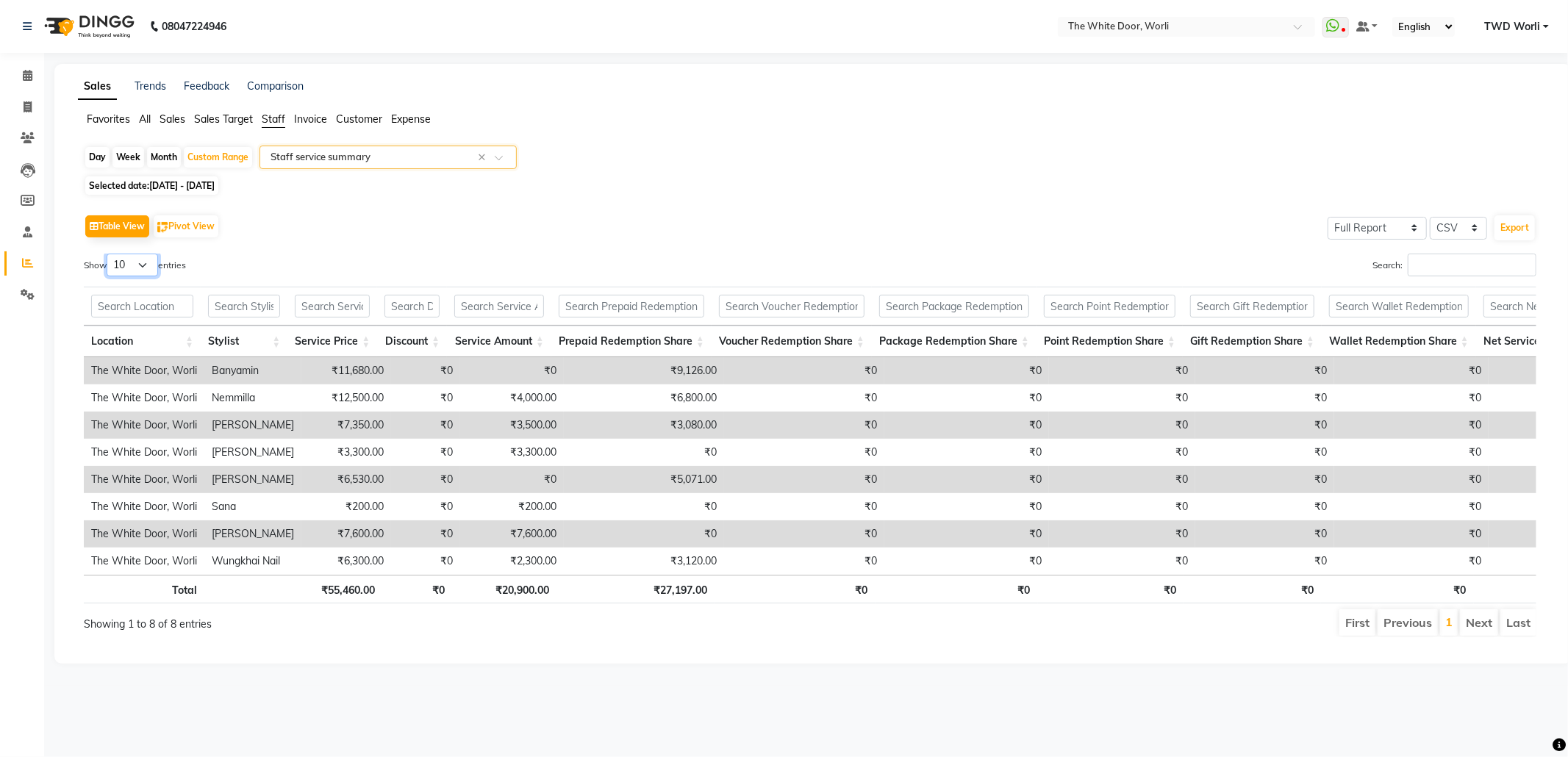
click at [139, 270] on select "10 25 50 100" at bounding box center [132, 264] width 51 height 23
click at [109, 254] on select "10 25 50 100" at bounding box center [132, 264] width 51 height 23
click at [137, 263] on select "10 25 50 100" at bounding box center [132, 264] width 51 height 23
click at [109, 254] on select "10 25 50 100" at bounding box center [132, 264] width 51 height 23
click at [142, 264] on select "10 25 50 100" at bounding box center [132, 264] width 51 height 23
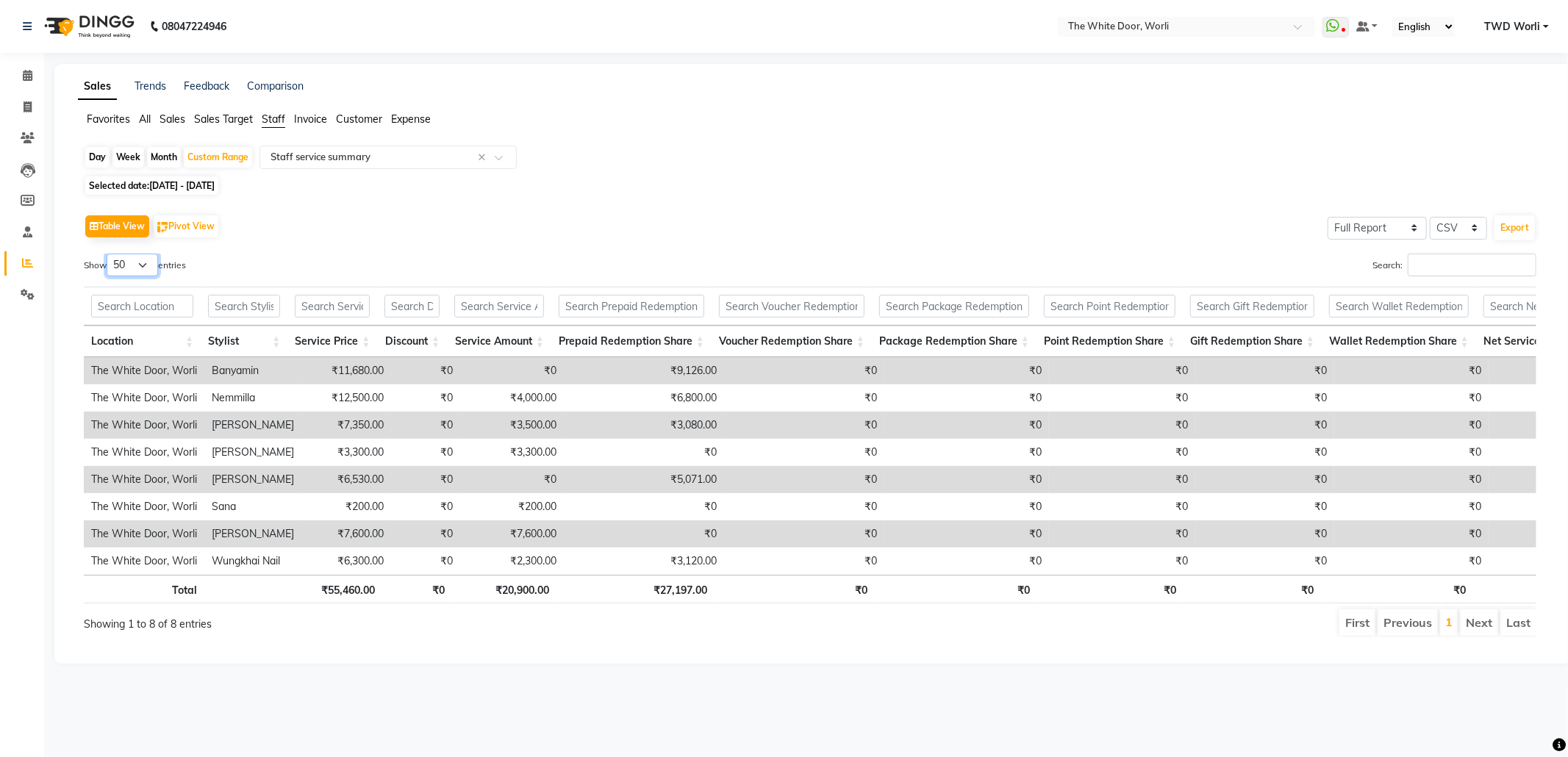
select select "25"
click at [109, 254] on select "10 25 50 100" at bounding box center [132, 264] width 51 height 23
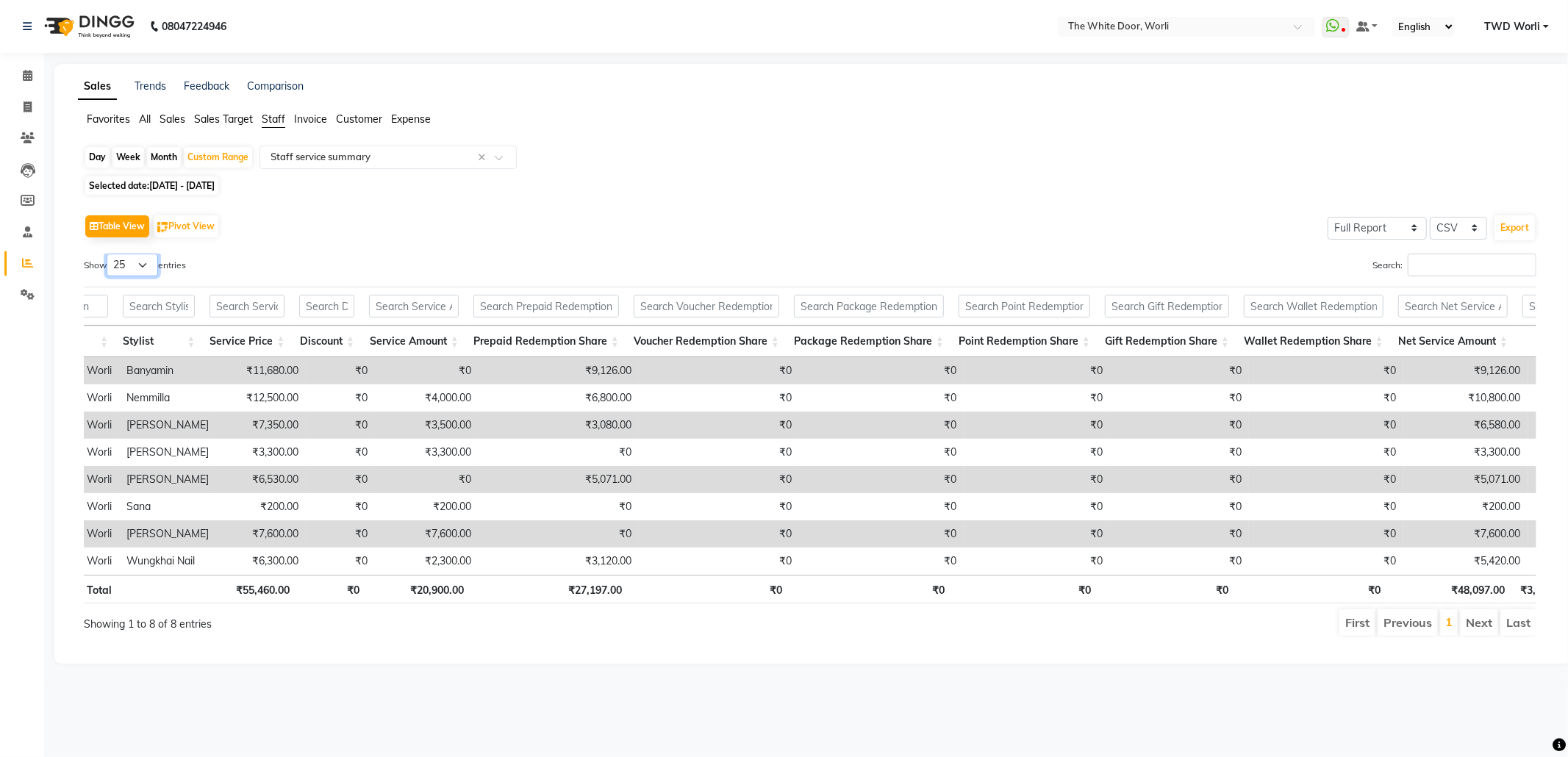
scroll to position [0, 48]
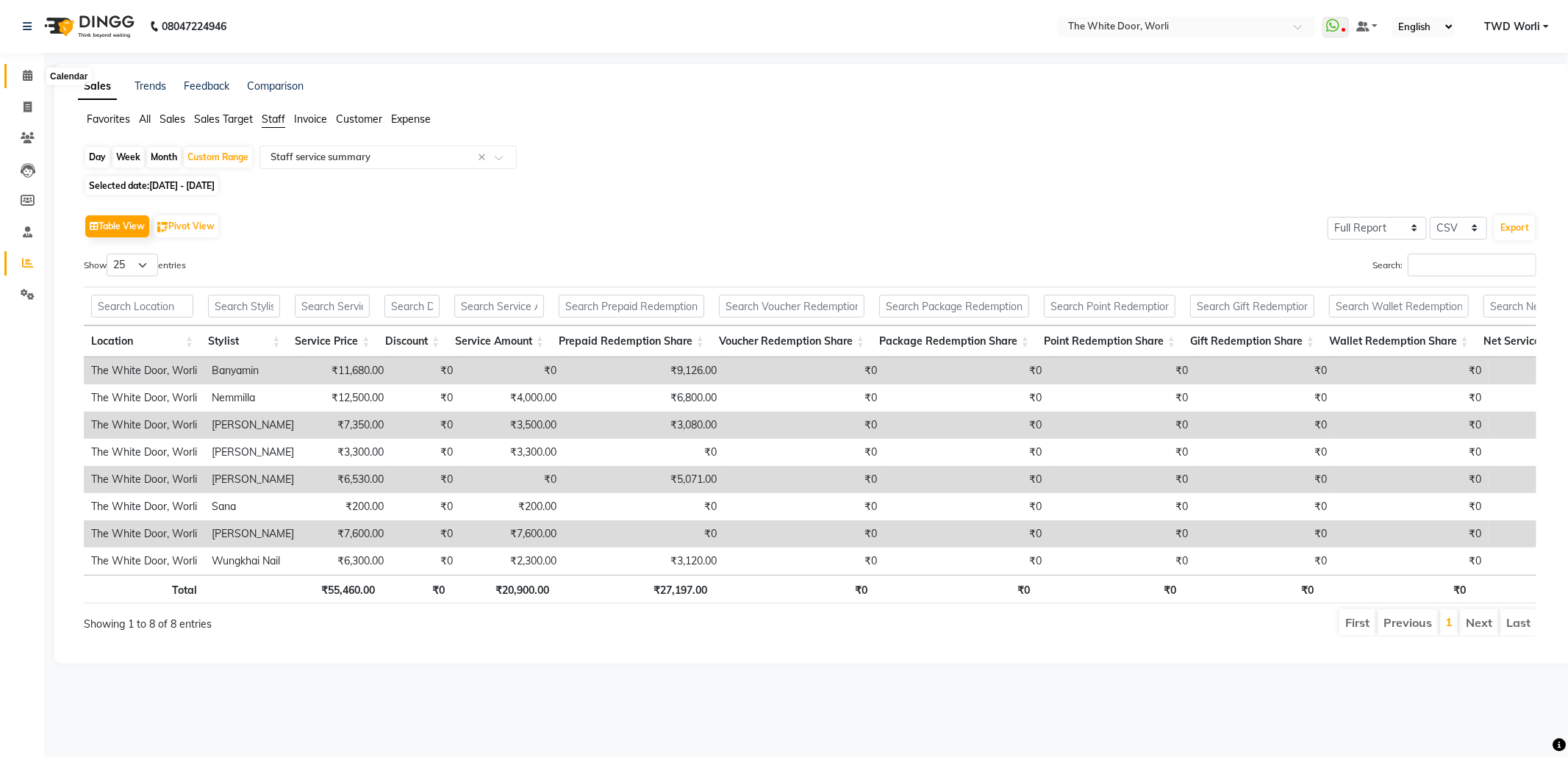
click at [23, 74] on icon at bounding box center [27, 75] width 10 height 11
